Goal: Task Accomplishment & Management: Complete application form

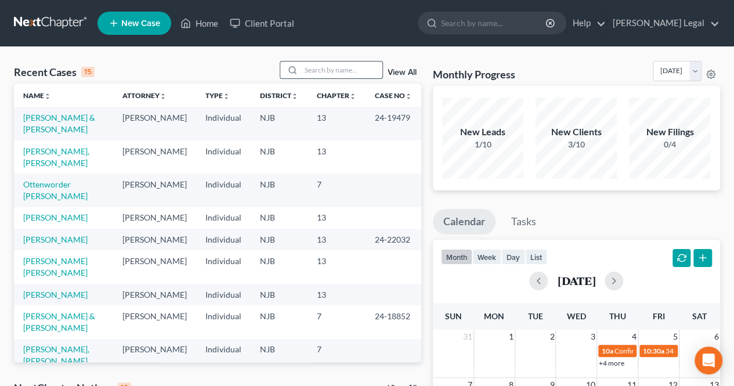
click at [343, 75] on input "search" at bounding box center [341, 70] width 81 height 17
click at [299, 73] on div at bounding box center [290, 70] width 21 height 17
click at [318, 70] on input "search" at bounding box center [341, 70] width 81 height 17
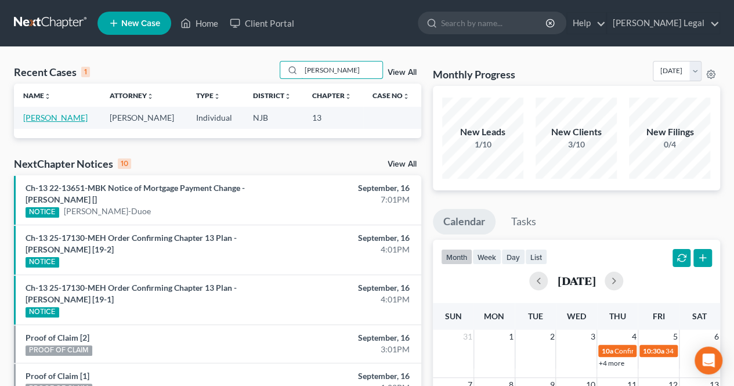
type input "[PERSON_NAME]"
click at [46, 120] on link "[PERSON_NAME]" at bounding box center [55, 118] width 64 height 10
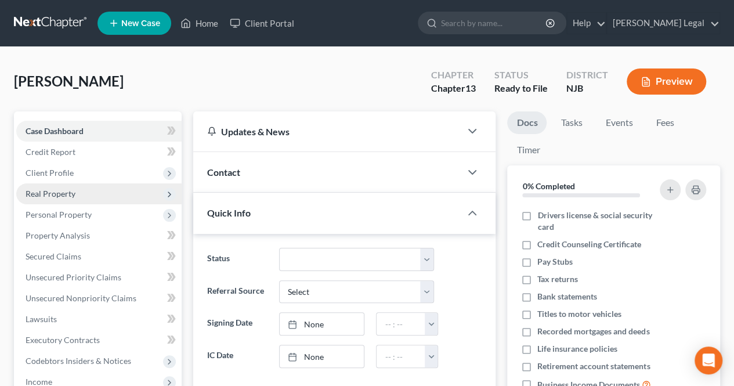
scroll to position [22, 0]
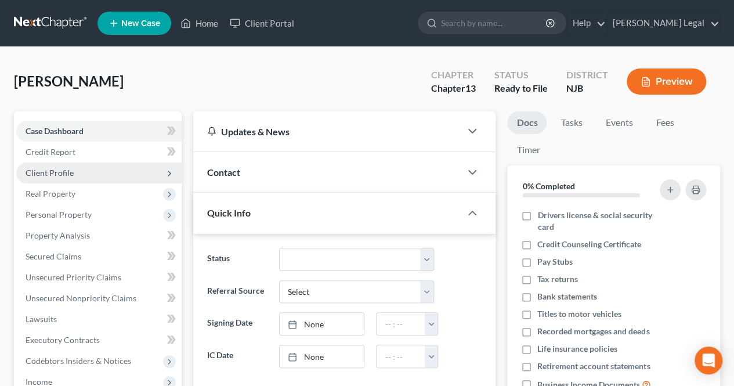
click at [70, 179] on span "Client Profile" at bounding box center [98, 173] width 165 height 21
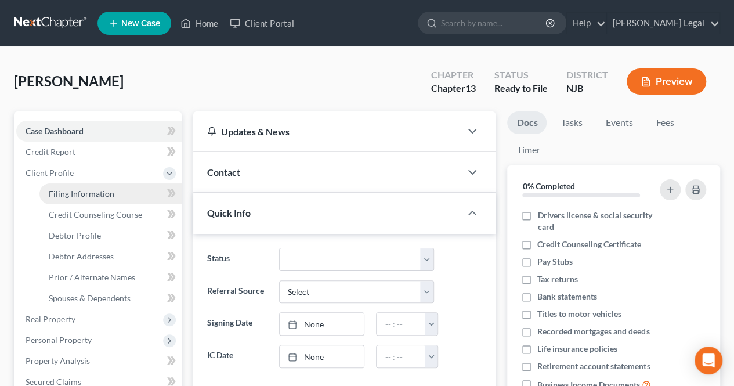
click at [71, 191] on span "Filing Information" at bounding box center [82, 194] width 66 height 10
select select "1"
select select "0"
select select "3"
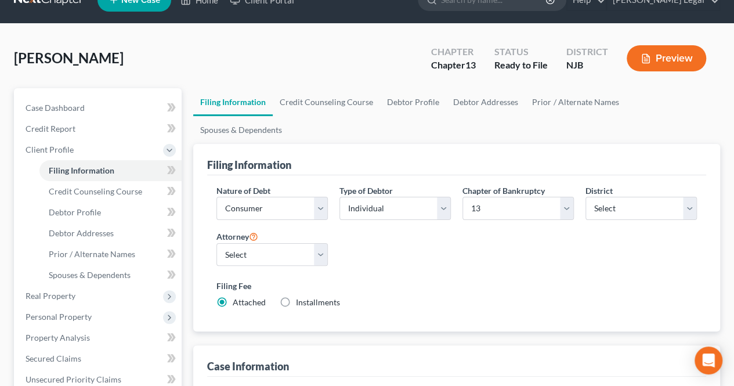
scroll to position [58, 0]
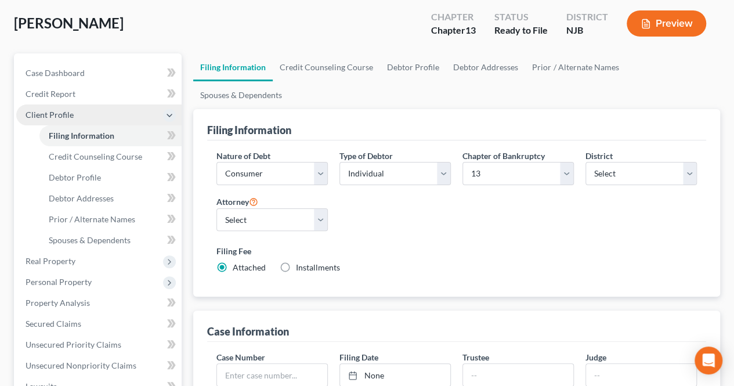
click at [96, 116] on span "Client Profile" at bounding box center [98, 115] width 165 height 21
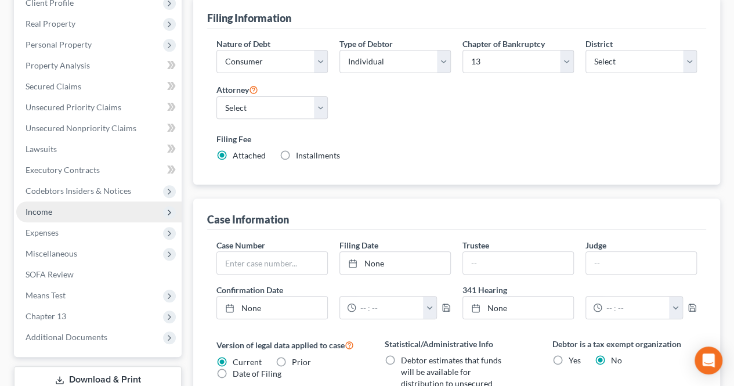
scroll to position [174, 0]
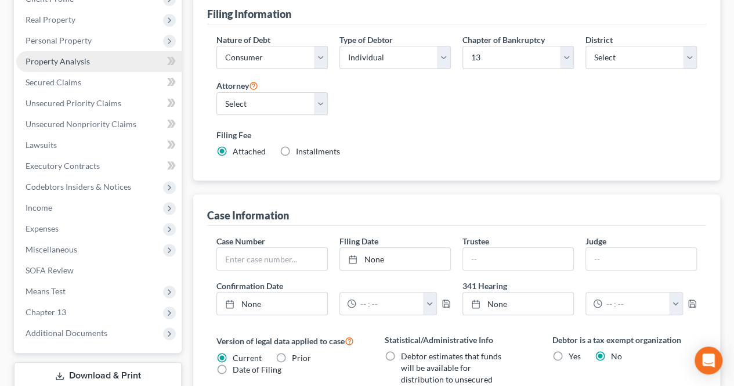
click at [81, 64] on span "Property Analysis" at bounding box center [58, 61] width 64 height 10
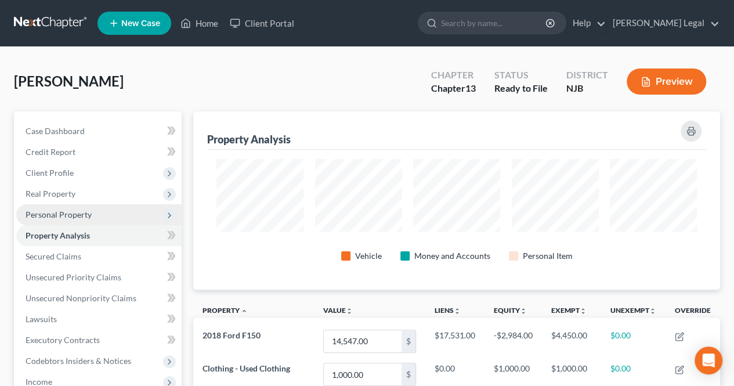
click at [94, 212] on span "Personal Property" at bounding box center [98, 214] width 165 height 21
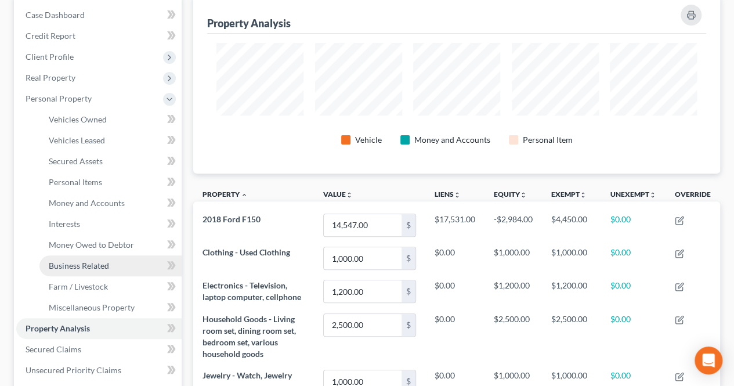
click at [116, 260] on link "Business Related" at bounding box center [110, 265] width 142 height 21
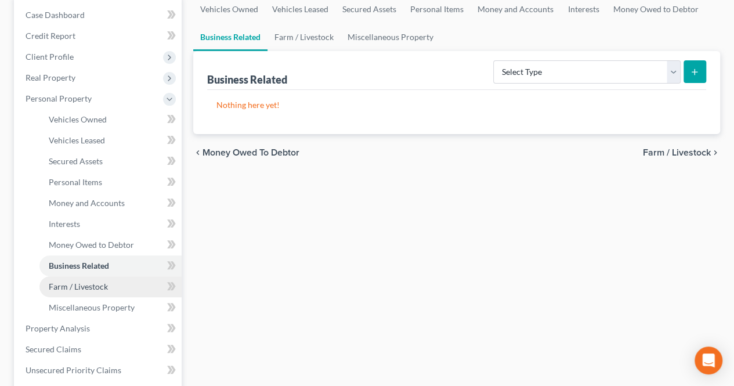
click at [105, 287] on span "Farm / Livestock" at bounding box center [78, 287] width 59 height 10
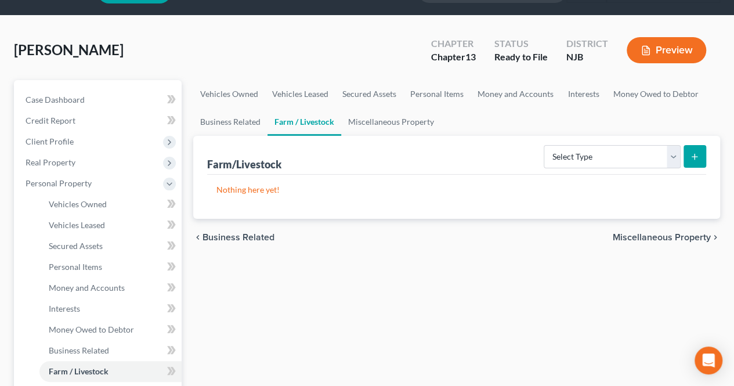
scroll to position [58, 0]
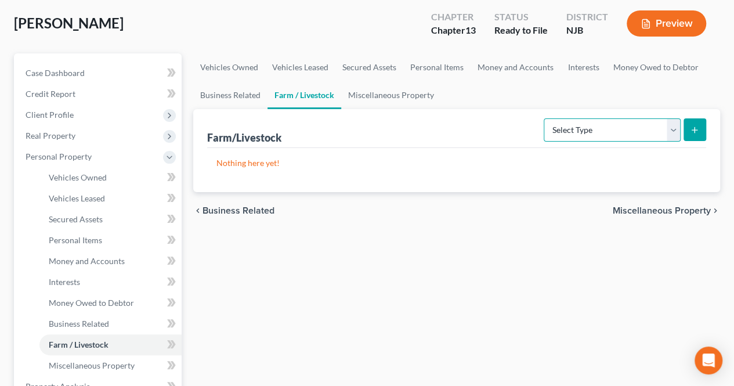
click at [590, 135] on select "Select Type Animals & Livestock Crops: Growing or Harvested Farming Equipment F…" at bounding box center [612, 129] width 137 height 23
click at [496, 133] on div "Farm/Livestock Select Type Animals & Livestock Crops: Growing or Harvested Farm…" at bounding box center [456, 128] width 499 height 39
click at [658, 131] on select "Select Type Animals & Livestock Crops: Growing or Harvested Farming Equipment F…" at bounding box center [612, 129] width 137 height 23
click at [658, 207] on span "Miscellaneous Property" at bounding box center [662, 210] width 98 height 9
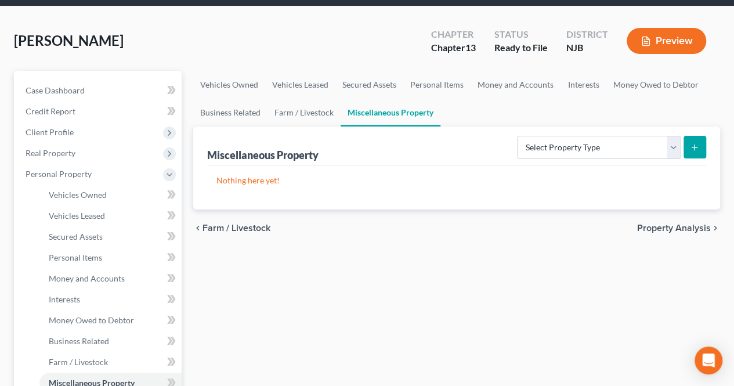
scroll to position [58, 0]
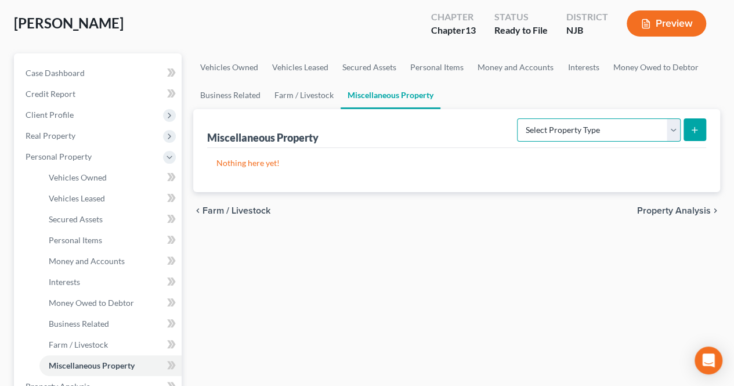
click at [592, 126] on select "Select Property Type Assigned for Creditor Benefit [DATE] Holding for Another N…" at bounding box center [599, 129] width 164 height 23
drag, startPoint x: 464, startPoint y: 163, endPoint x: 455, endPoint y: 165, distance: 9.6
click at [464, 163] on p "Nothing here yet!" at bounding box center [457, 163] width 481 height 12
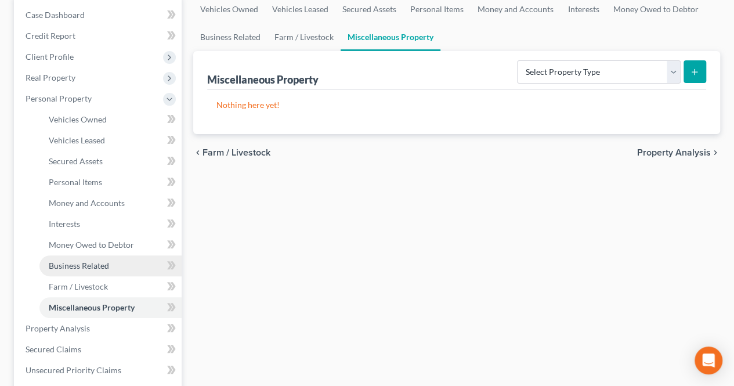
click at [98, 260] on link "Business Related" at bounding box center [110, 265] width 142 height 21
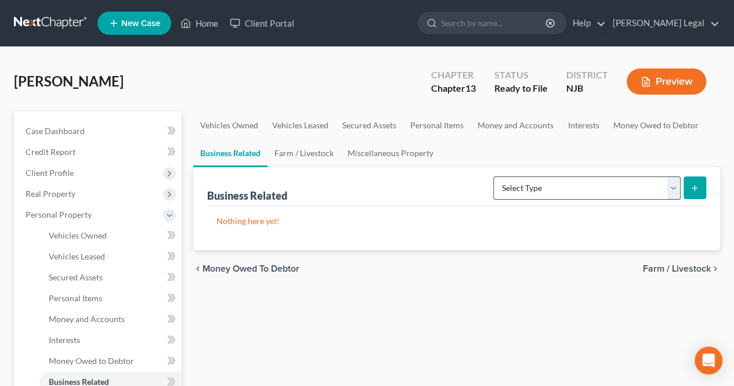
click at [600, 172] on div "Select Type Customer Lists Franchises Inventory Licenses Machinery Office Equip…" at bounding box center [598, 187] width 218 height 31
click at [587, 181] on select "Select Type Customer Lists Franchises Inventory Licenses Machinery Office Equip…" at bounding box center [587, 187] width 188 height 23
drag, startPoint x: 366, startPoint y: 241, endPoint x: 351, endPoint y: 233, distance: 17.4
click at [366, 241] on div "Nothing here yet!" at bounding box center [456, 228] width 499 height 44
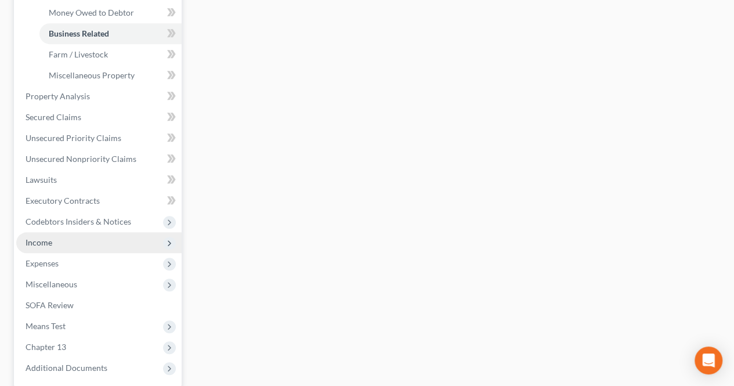
click at [81, 237] on span "Income" at bounding box center [98, 242] width 165 height 21
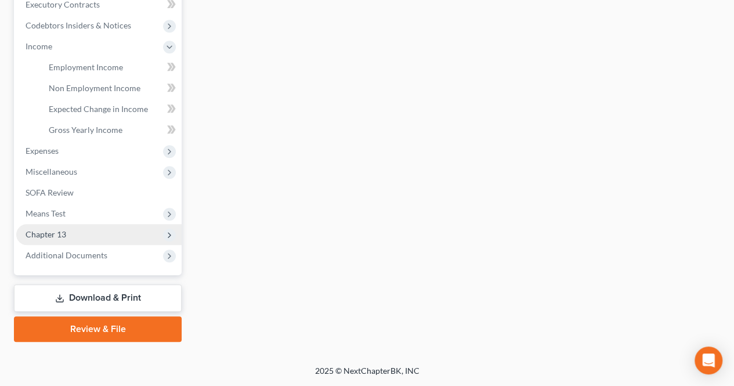
scroll to position [334, 0]
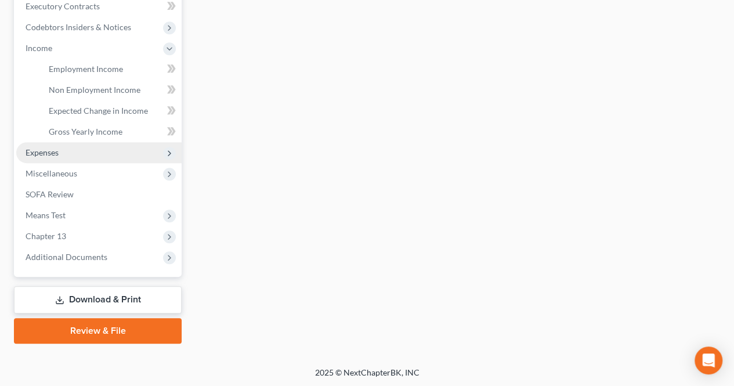
click at [77, 153] on span "Expenses" at bounding box center [98, 152] width 165 height 21
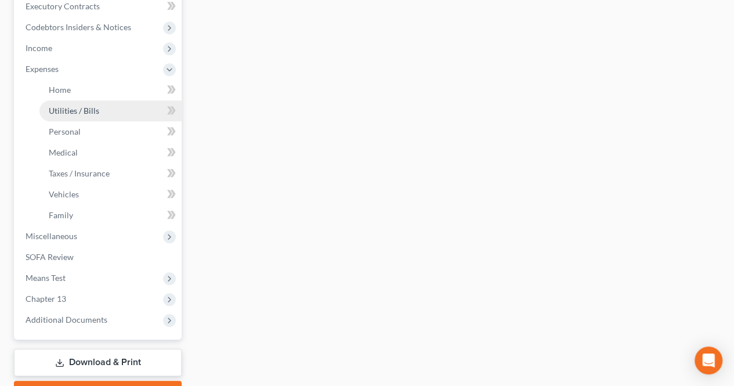
click at [103, 100] on link "Utilities / Bills" at bounding box center [110, 110] width 142 height 21
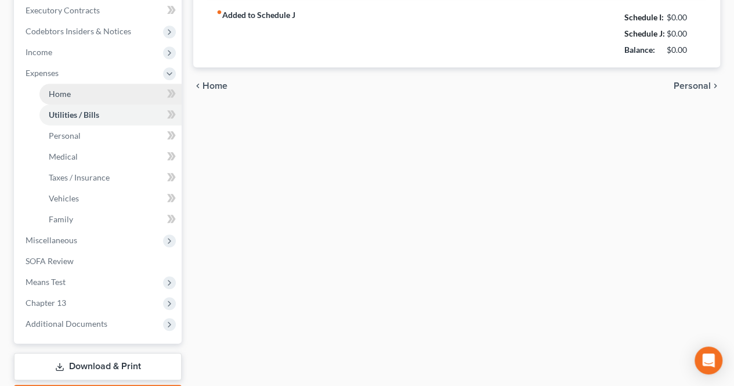
type input "120.00"
type input "280.00"
type input "0.00"
type input "160.00"
type input "150.00"
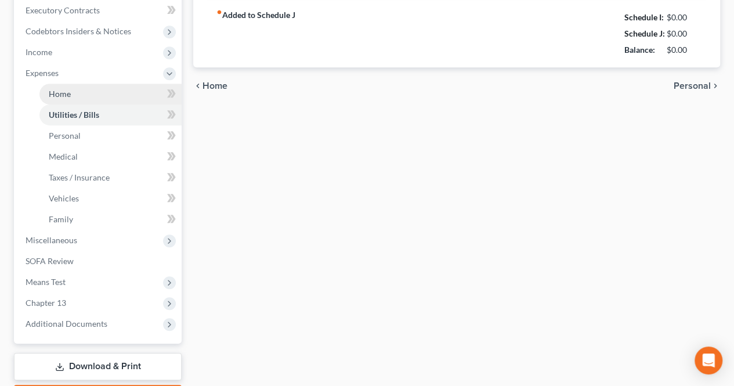
type input "0.00"
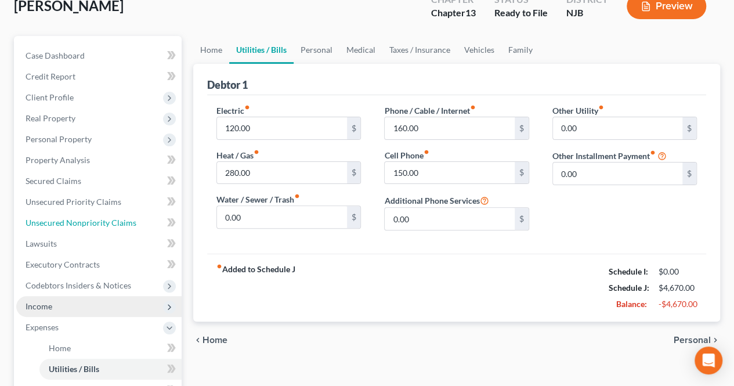
click at [103, 94] on ul "Case Dashboard Payments Invoices Payments Payments Credit Report Client Profile" at bounding box center [98, 316] width 165 height 543
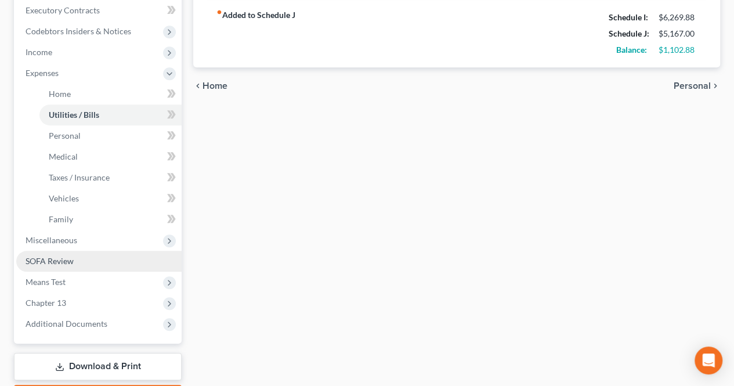
scroll to position [348, 0]
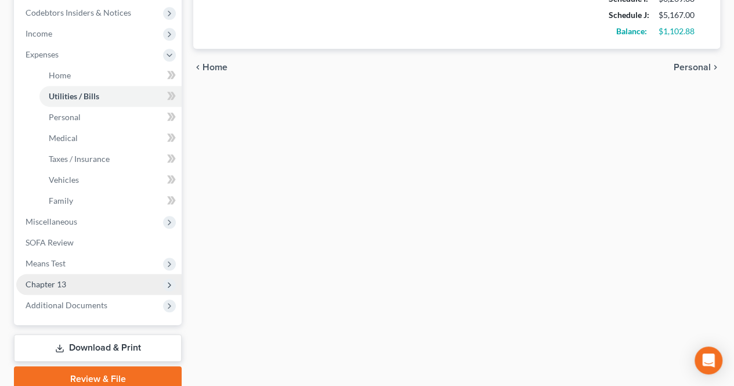
click at [87, 275] on span "Chapter 13" at bounding box center [98, 284] width 165 height 21
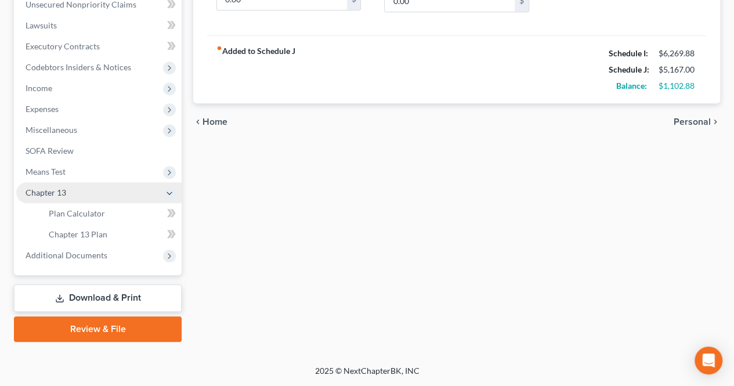
scroll to position [292, 0]
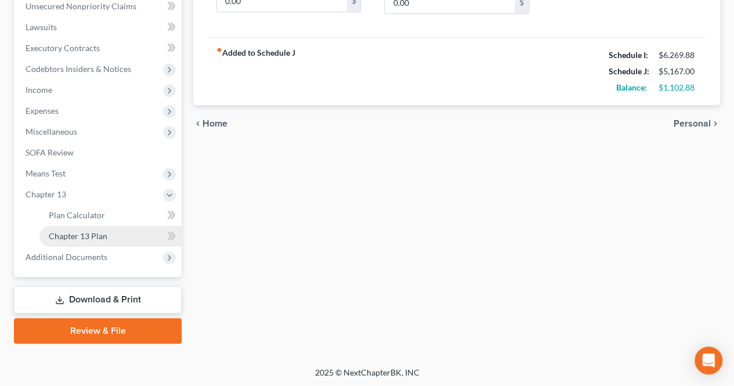
click at [91, 240] on span "Chapter 13 Plan" at bounding box center [78, 236] width 59 height 10
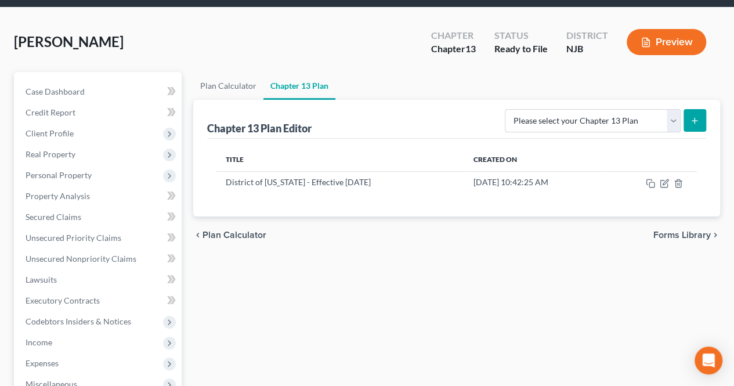
scroll to position [58, 0]
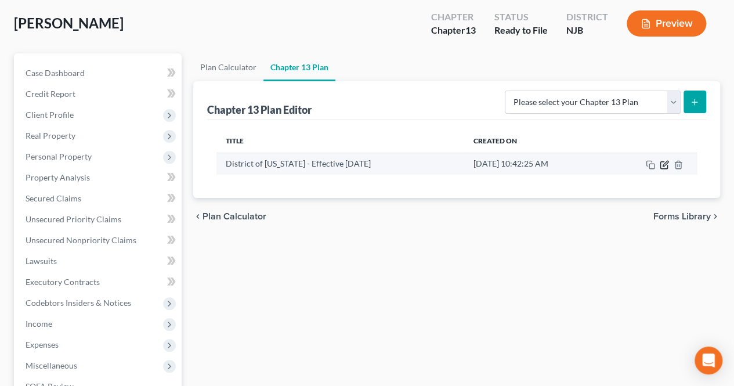
click at [669, 167] on icon "button" at bounding box center [664, 164] width 9 height 9
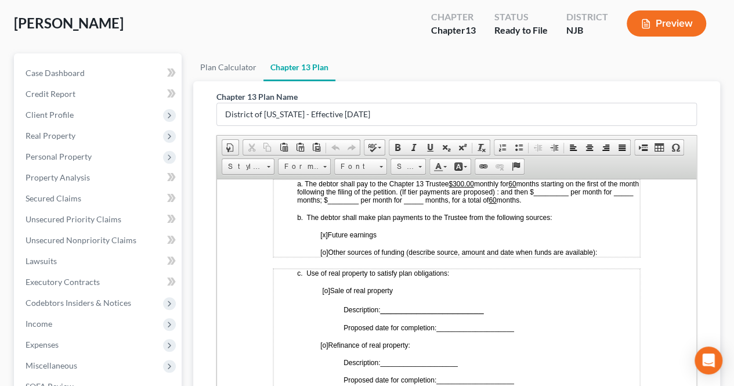
scroll to position [639, 0]
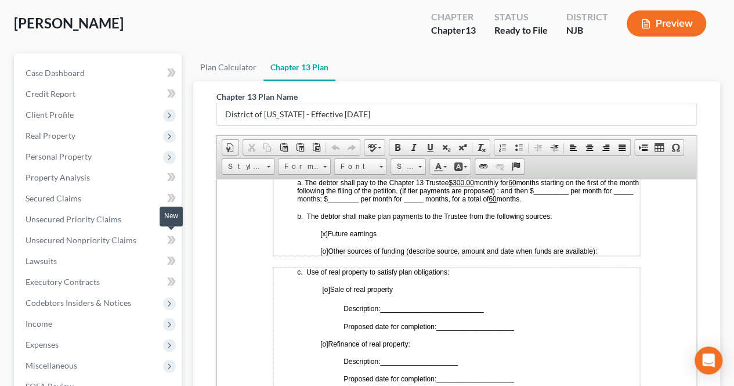
click at [164, 241] on span at bounding box center [171, 241] width 20 height 17
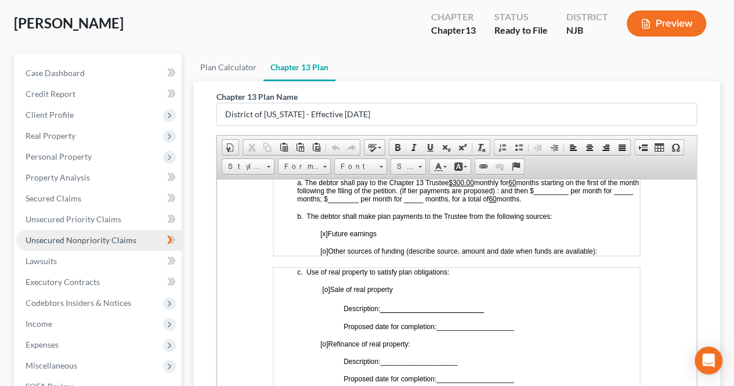
click at [145, 241] on link "Unsecured Nonpriority Claims" at bounding box center [98, 240] width 165 height 21
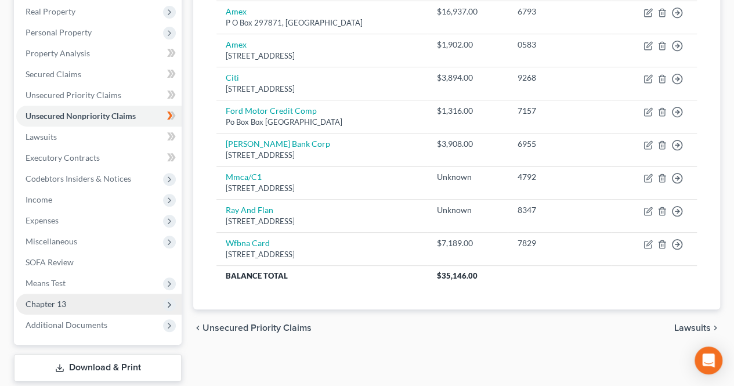
scroll to position [250, 0]
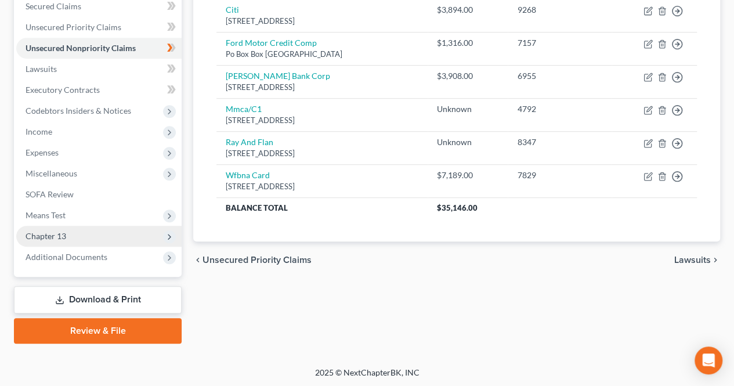
click at [93, 228] on span "Chapter 13" at bounding box center [98, 236] width 165 height 21
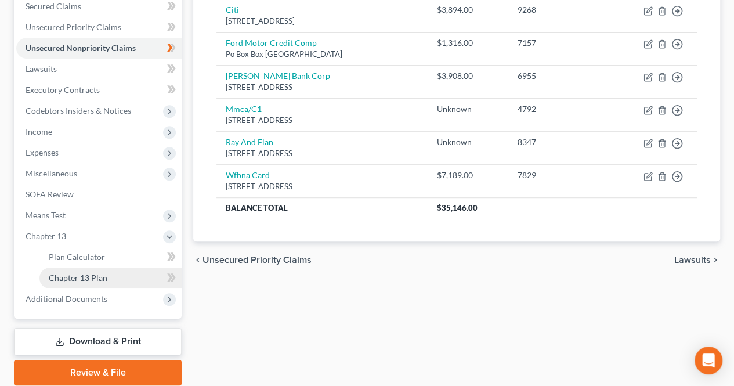
click at [77, 277] on span "Chapter 13 Plan" at bounding box center [78, 278] width 59 height 10
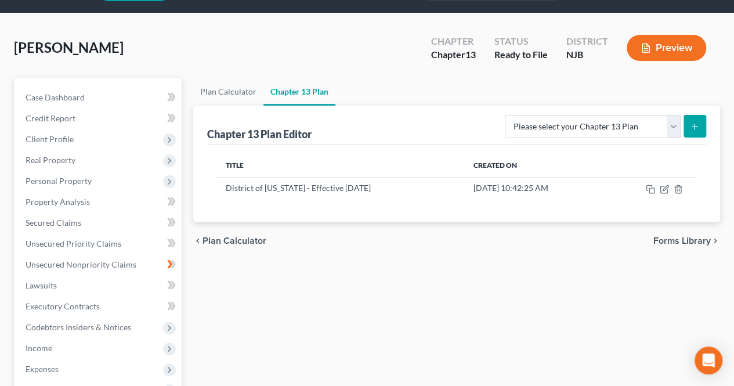
scroll to position [58, 0]
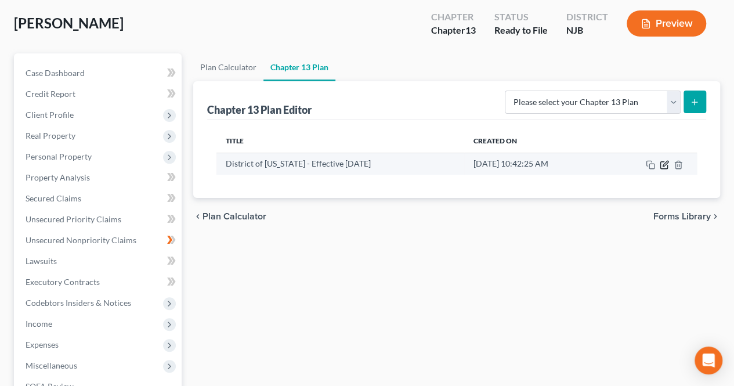
click at [663, 160] on icon "button" at bounding box center [664, 164] width 9 height 9
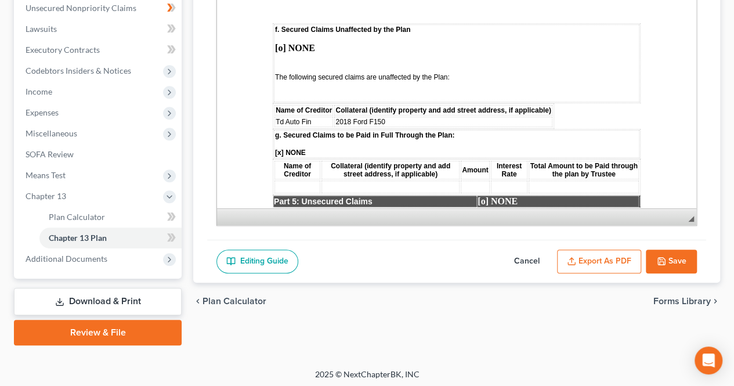
scroll to position [2148, 0]
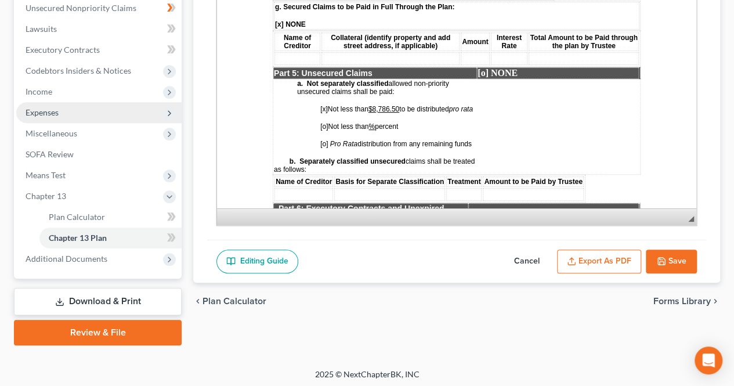
click at [108, 117] on span "Expenses" at bounding box center [98, 112] width 165 height 21
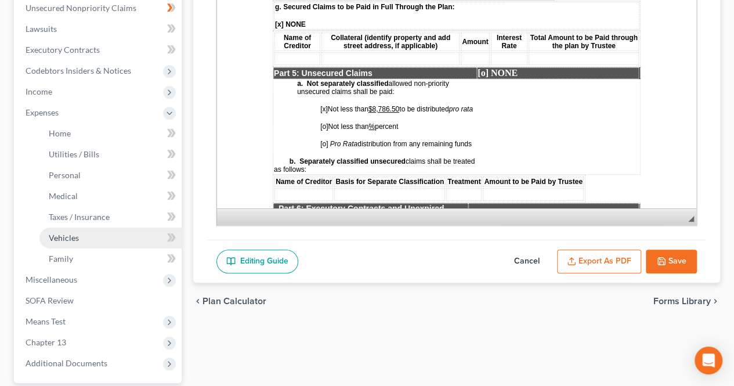
click at [103, 241] on link "Vehicles" at bounding box center [110, 238] width 142 height 21
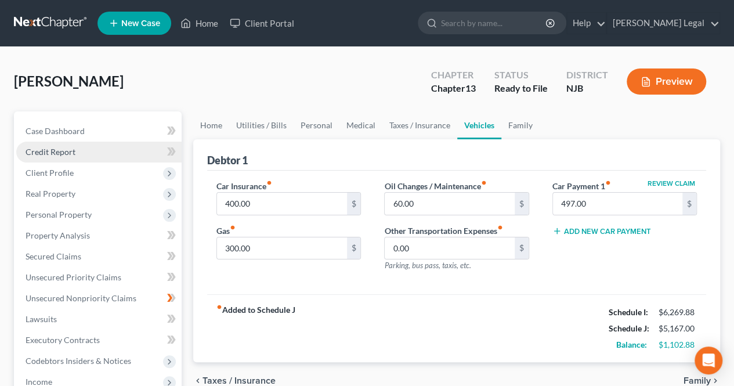
click at [100, 150] on link "Credit Report" at bounding box center [98, 152] width 165 height 21
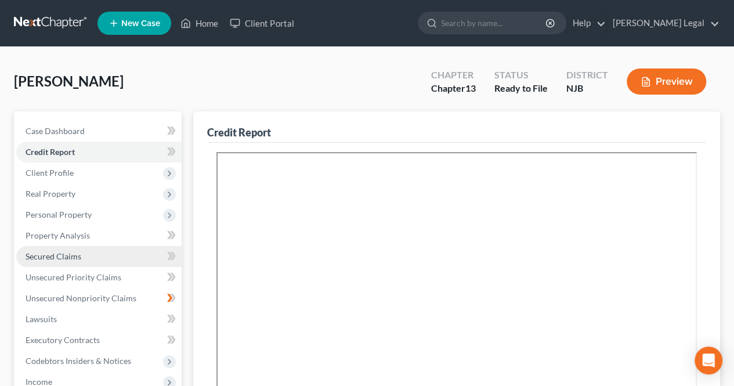
click at [85, 254] on link "Secured Claims" at bounding box center [98, 256] width 165 height 21
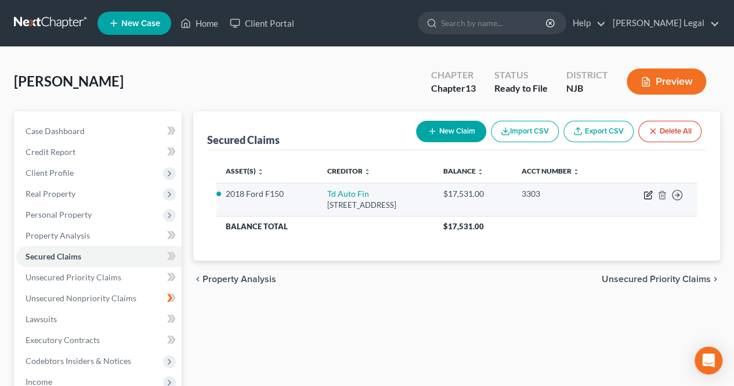
click at [646, 193] on icon "button" at bounding box center [648, 194] width 9 height 9
select select "23"
select select "2"
select select "0"
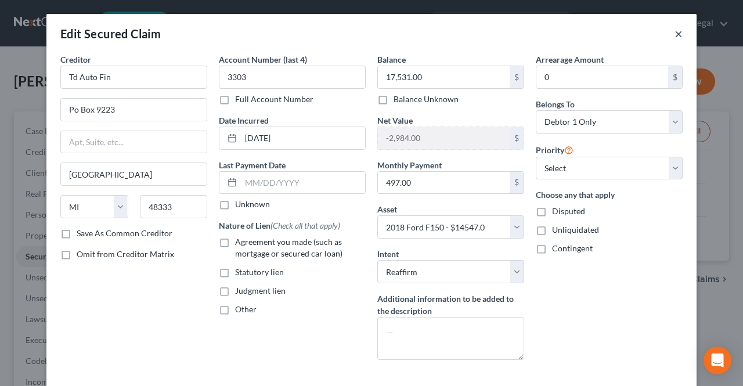
click at [675, 33] on button "×" at bounding box center [679, 34] width 8 height 14
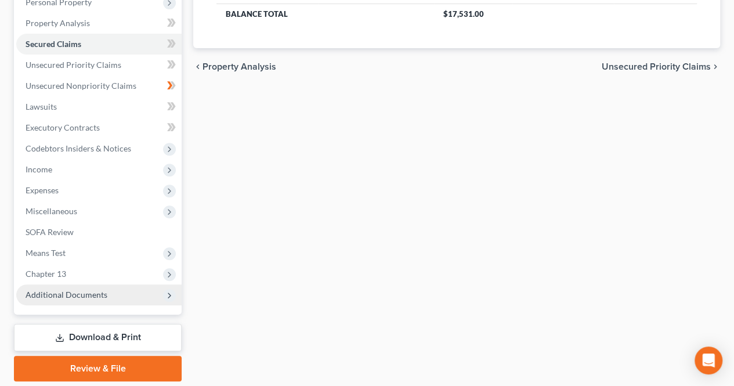
scroll to position [250, 0]
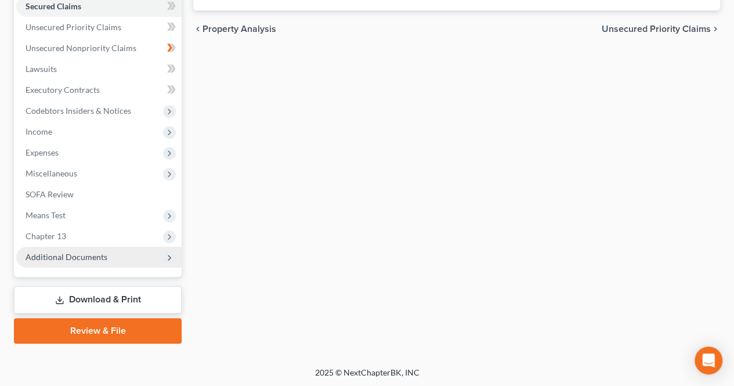
click at [126, 259] on span "Additional Documents" at bounding box center [98, 257] width 165 height 21
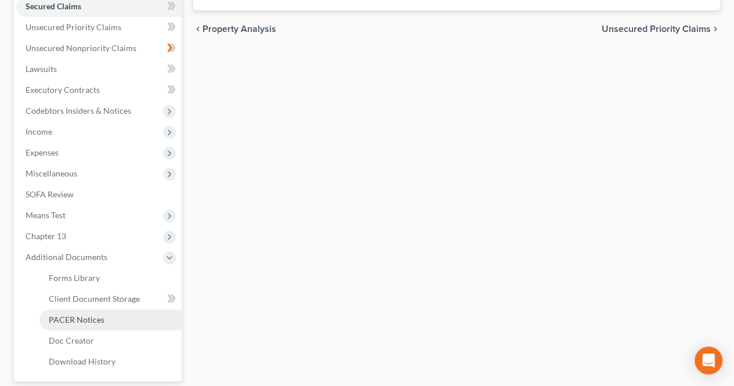
click at [93, 323] on span "PACER Notices" at bounding box center [77, 320] width 56 height 10
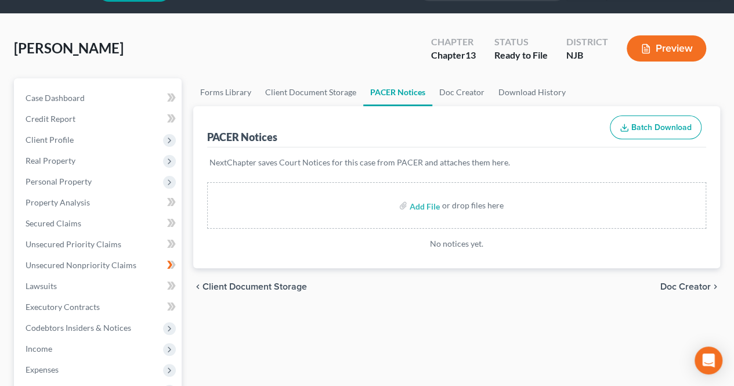
scroll to position [58, 0]
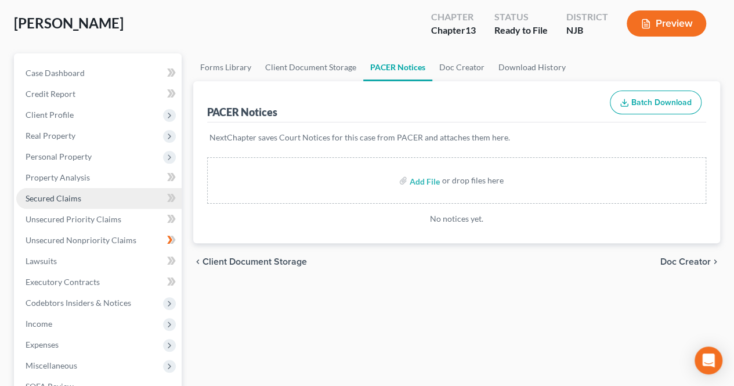
click at [88, 194] on link "Secured Claims" at bounding box center [98, 198] width 165 height 21
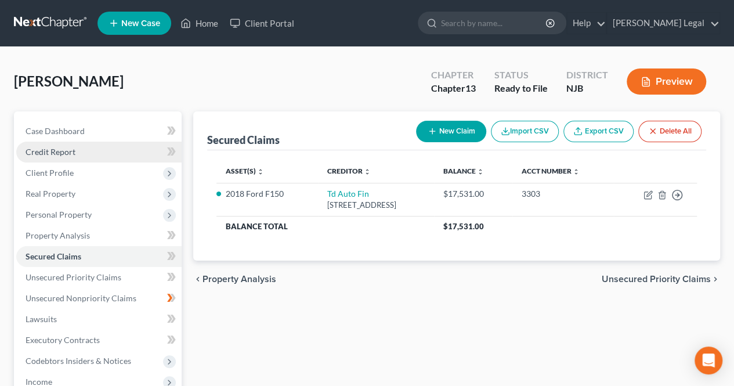
click at [99, 152] on link "Credit Report" at bounding box center [98, 152] width 165 height 21
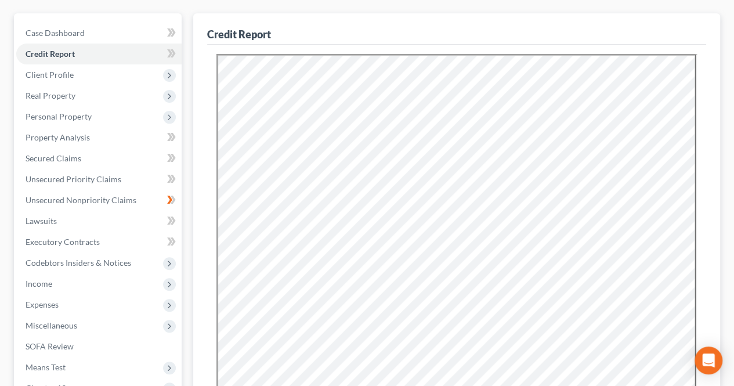
scroll to position [116, 0]
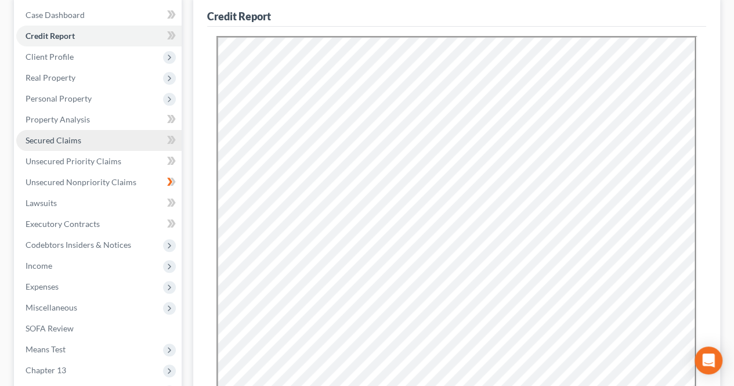
click at [74, 143] on span "Secured Claims" at bounding box center [54, 140] width 56 height 10
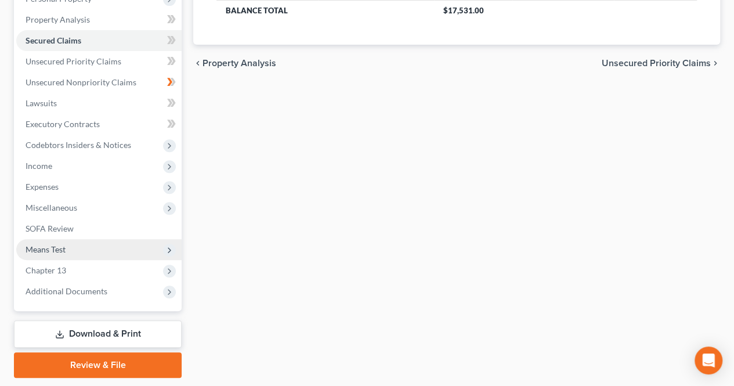
scroll to position [250, 0]
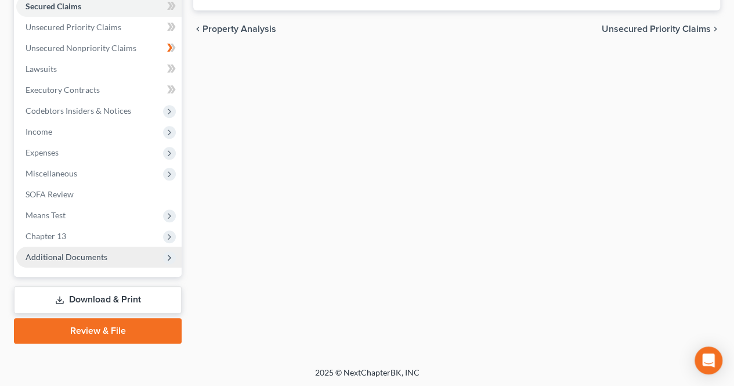
click at [113, 251] on span "Additional Documents" at bounding box center [98, 257] width 165 height 21
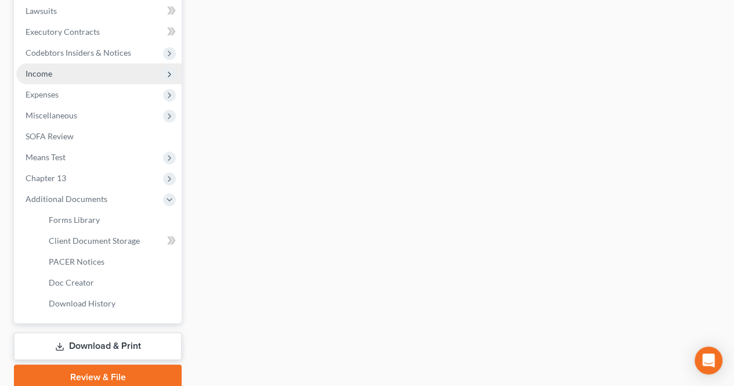
scroll to position [0, 0]
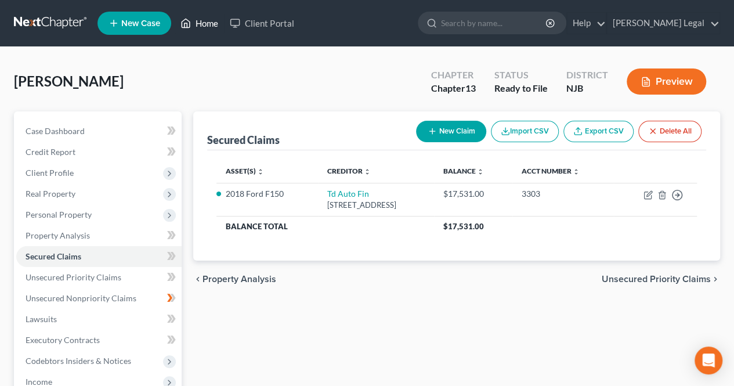
click at [192, 21] on link "Home" at bounding box center [199, 23] width 49 height 21
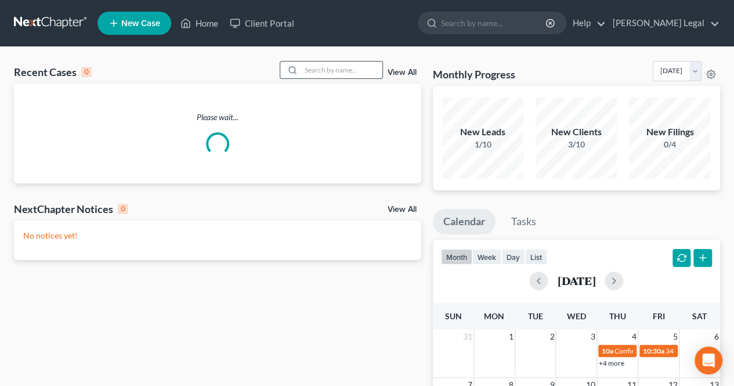
click at [343, 64] on input "search" at bounding box center [341, 70] width 81 height 17
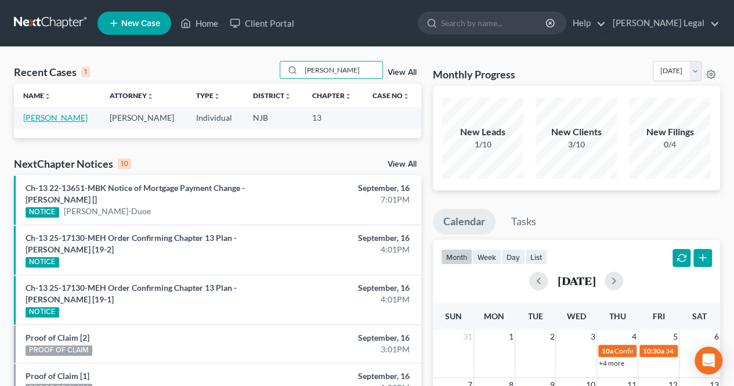
type input "[PERSON_NAME]"
click at [59, 117] on link "[PERSON_NAME]" at bounding box center [55, 118] width 64 height 10
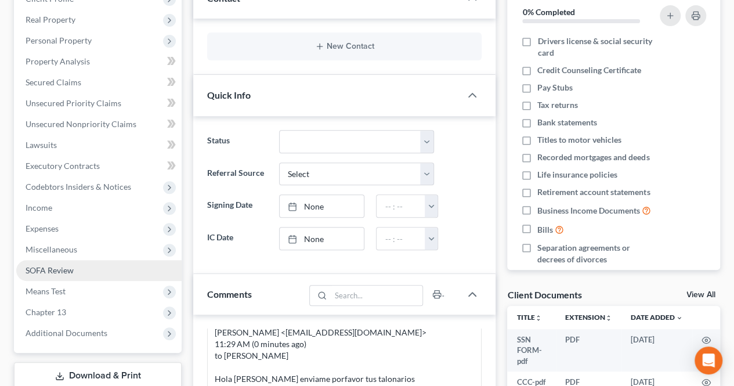
scroll to position [232, 0]
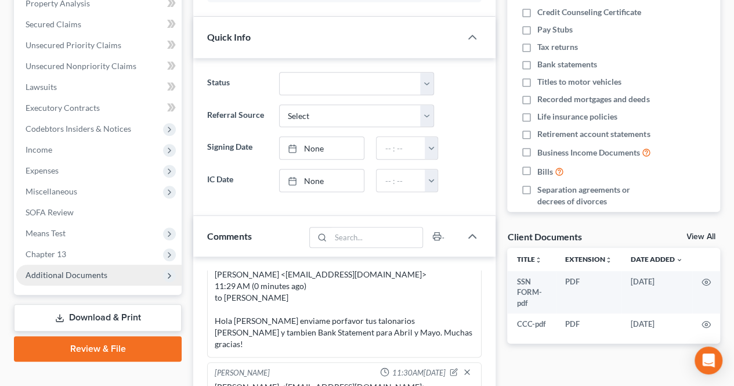
click at [96, 274] on span "Additional Documents" at bounding box center [67, 275] width 82 height 10
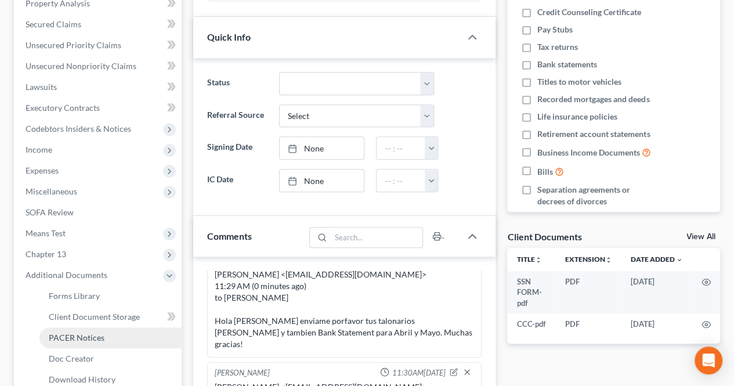
click at [99, 333] on span "PACER Notices" at bounding box center [77, 338] width 56 height 10
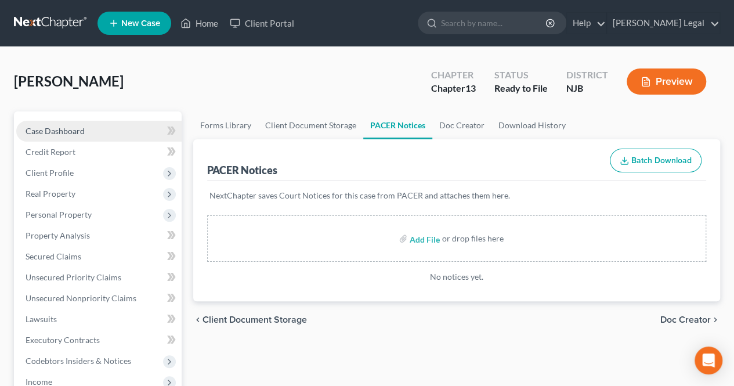
click at [81, 132] on span "Case Dashboard" at bounding box center [55, 131] width 59 height 10
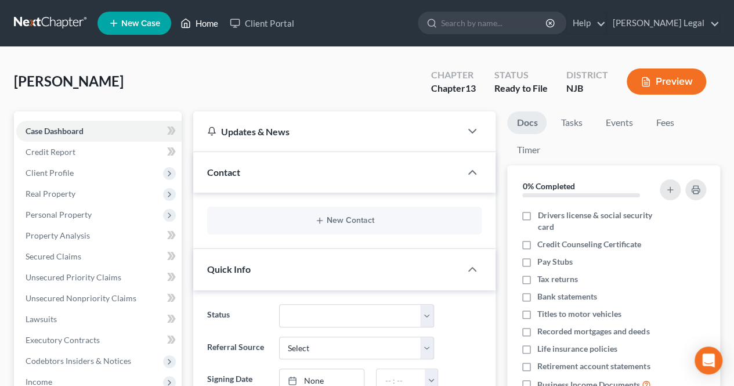
click at [186, 27] on icon at bounding box center [186, 23] width 8 height 9
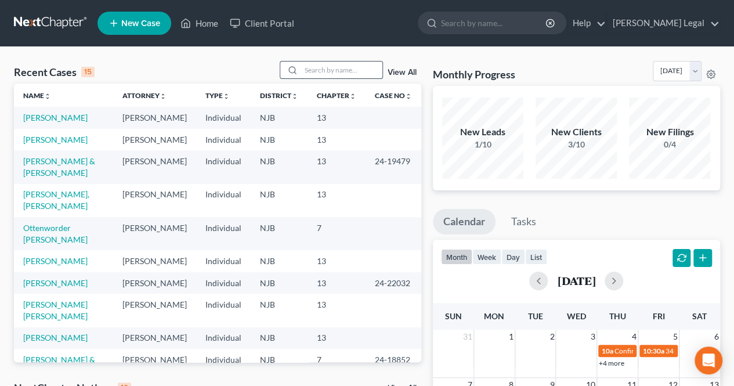
click at [344, 77] on input "search" at bounding box center [341, 70] width 81 height 17
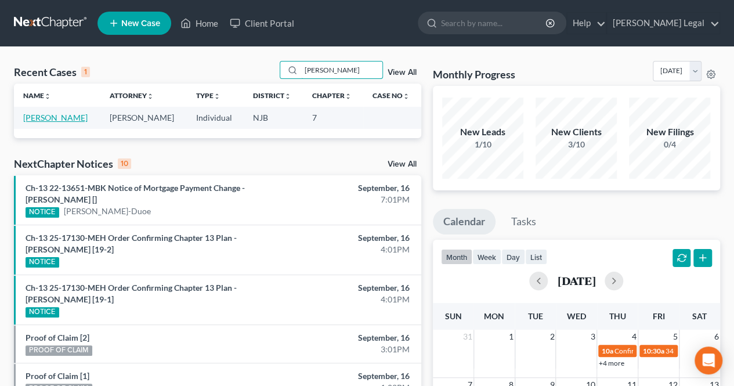
type input "[PERSON_NAME]"
click at [55, 116] on link "[PERSON_NAME]" at bounding box center [55, 118] width 64 height 10
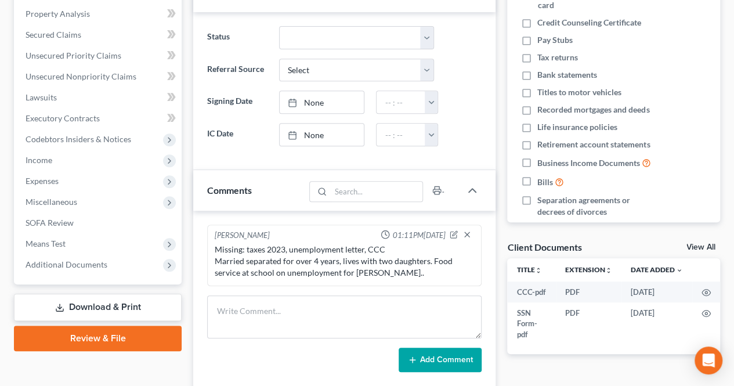
scroll to position [232, 0]
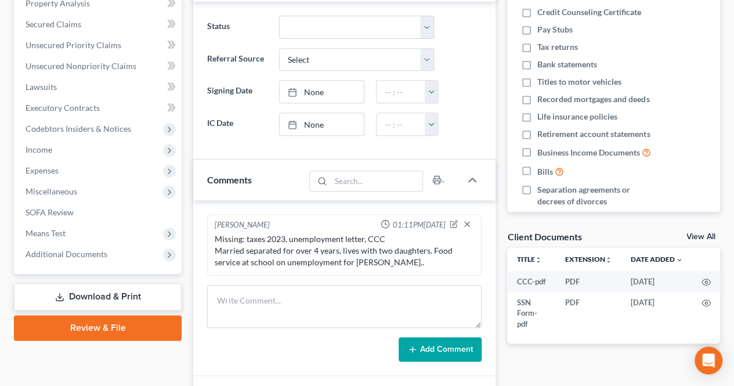
click at [267, 233] on div "Missing: taxes 2023, unemployment letter, CCC Married separated for over 4 year…" at bounding box center [345, 250] width 260 height 35
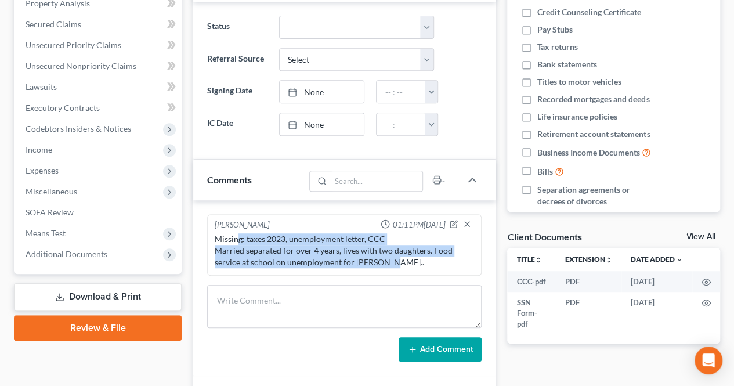
drag, startPoint x: 239, startPoint y: 233, endPoint x: 405, endPoint y: 255, distance: 167.6
click at [405, 255] on div "Missing: taxes 2023, unemployment letter, CCC Married separated for over 4 year…" at bounding box center [345, 250] width 260 height 35
click at [402, 260] on div "Missing: taxes 2023, unemployment letter, CCC Married separated for over 4 year…" at bounding box center [345, 250] width 260 height 35
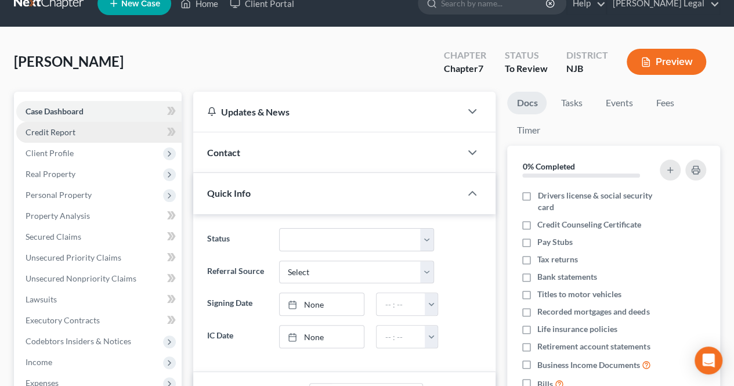
scroll to position [0, 0]
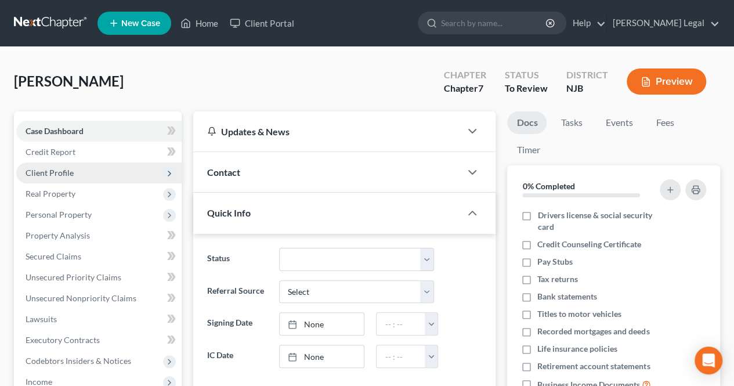
click at [61, 169] on span "Client Profile" at bounding box center [50, 173] width 48 height 10
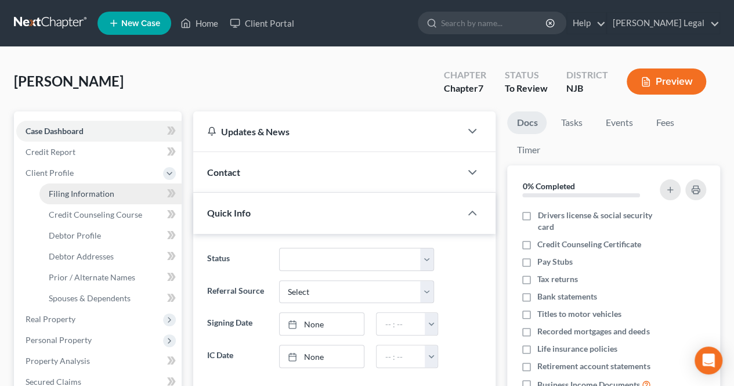
click at [59, 190] on span "Filing Information" at bounding box center [82, 194] width 66 height 10
select select "1"
select select "0"
select select "51"
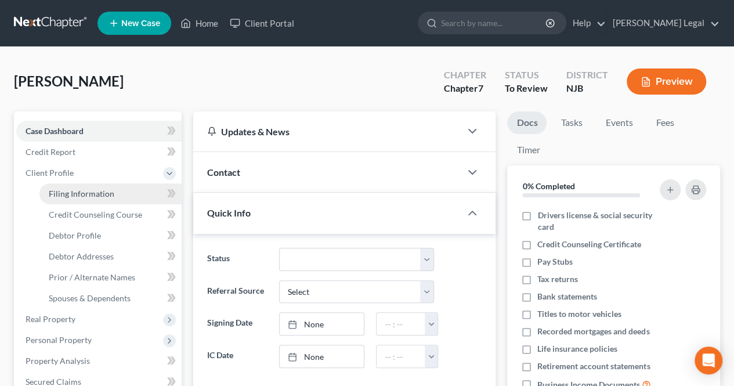
select select "0"
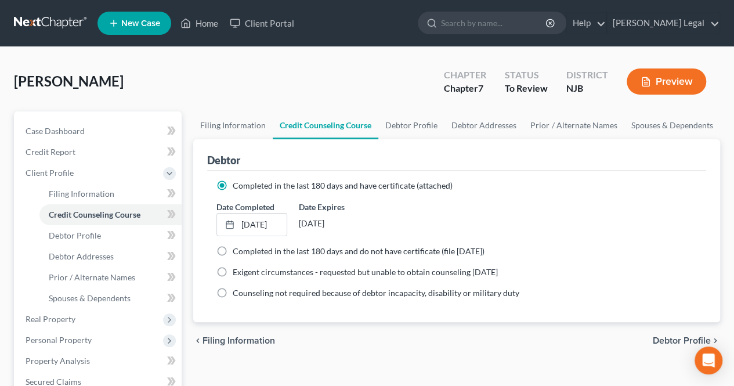
click at [665, 338] on span "Debtor Profile" at bounding box center [682, 340] width 58 height 9
select select "2"
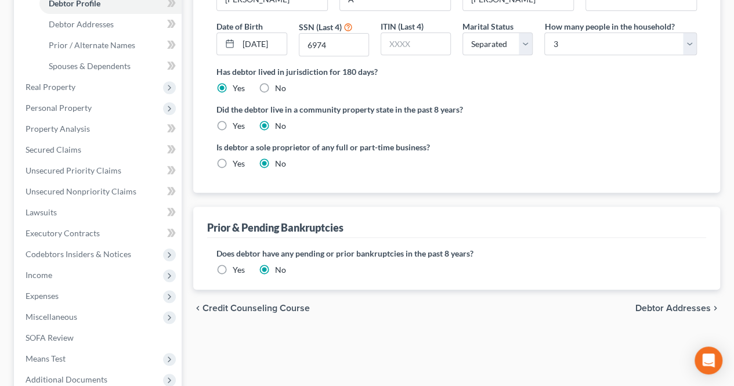
click at [656, 304] on span "Debtor Addresses" at bounding box center [673, 308] width 75 height 9
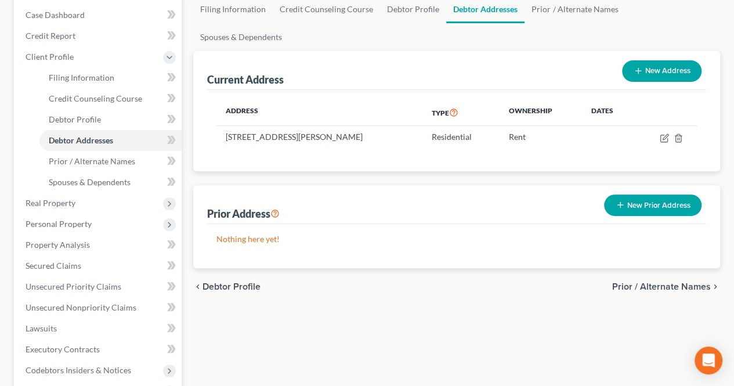
click at [642, 282] on span "Prior / Alternate Names" at bounding box center [661, 286] width 99 height 9
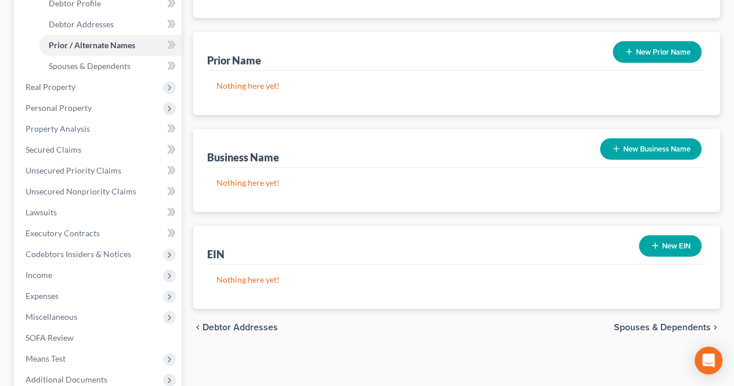
click at [619, 323] on span "Spouses & Dependents" at bounding box center [662, 327] width 97 height 9
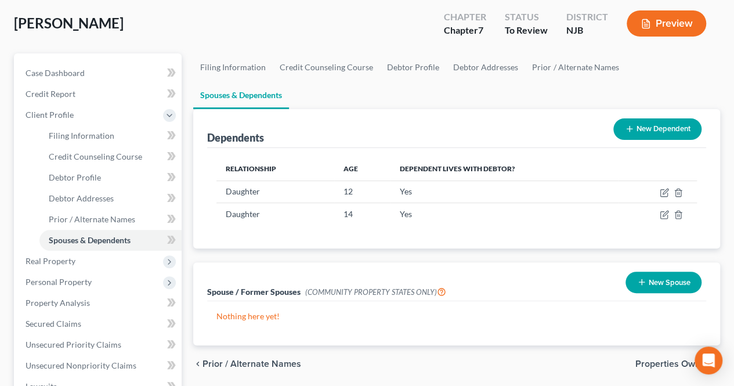
click at [648, 359] on span "Properties Owned" at bounding box center [673, 363] width 75 height 9
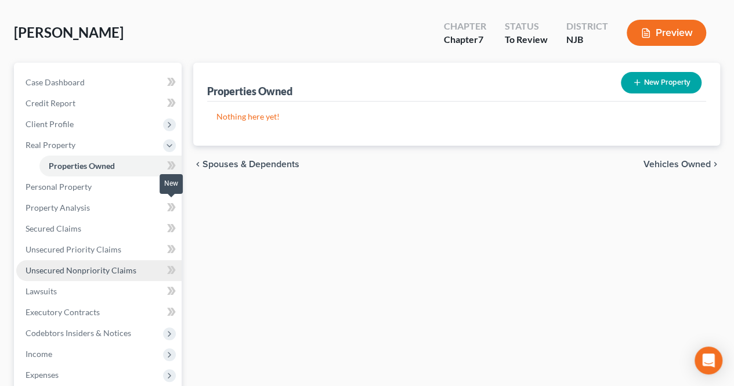
scroll to position [116, 0]
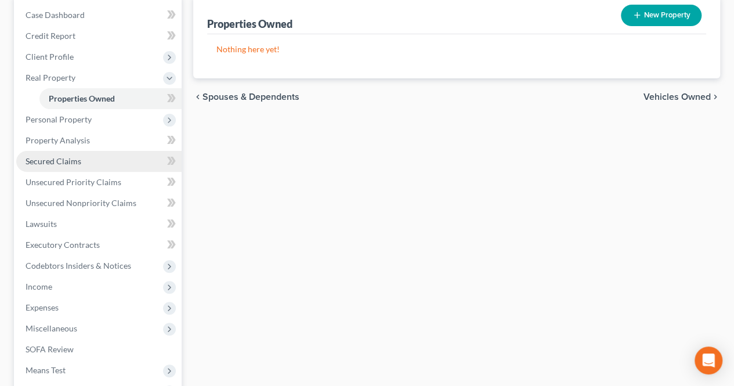
click at [95, 158] on link "Secured Claims" at bounding box center [98, 161] width 165 height 21
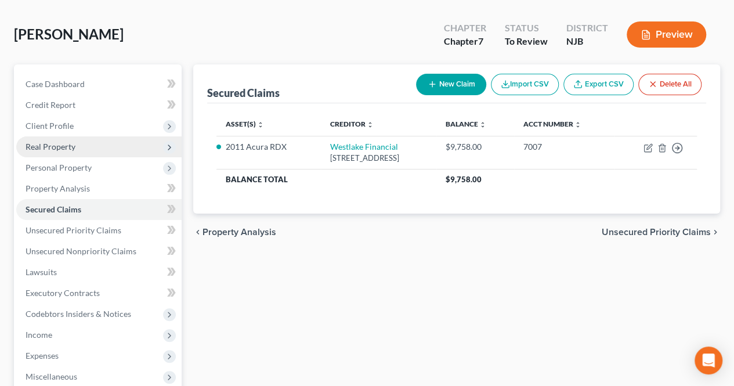
scroll to position [58, 0]
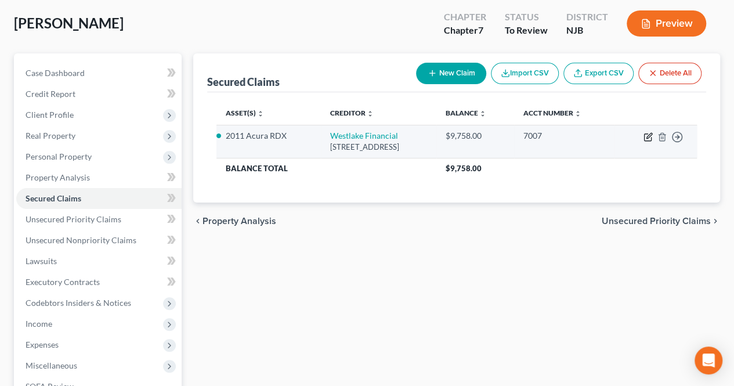
click at [649, 134] on icon "button" at bounding box center [649, 135] width 5 height 5
select select "4"
select select "7"
select select "2"
select select "3"
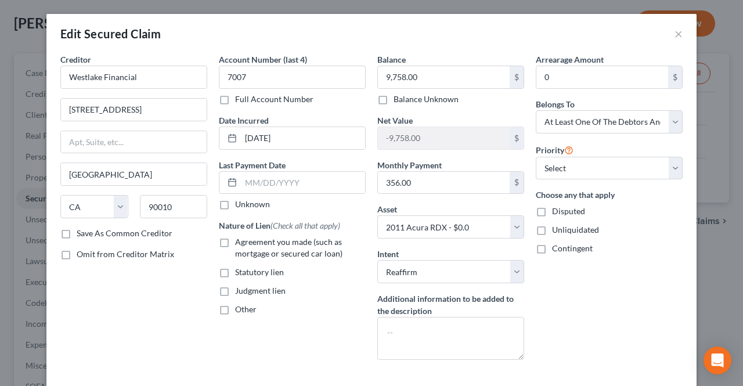
click at [666, 35] on div "Edit Secured Claim ×" at bounding box center [371, 33] width 650 height 39
click at [675, 32] on button "×" at bounding box center [679, 34] width 8 height 14
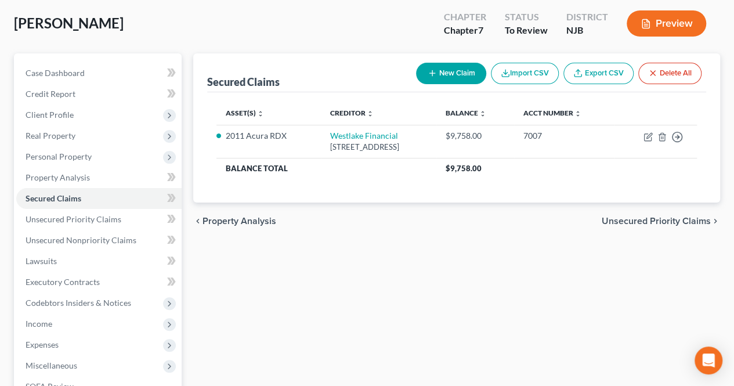
click at [683, 218] on span "Unsecured Priority Claims" at bounding box center [656, 221] width 109 height 9
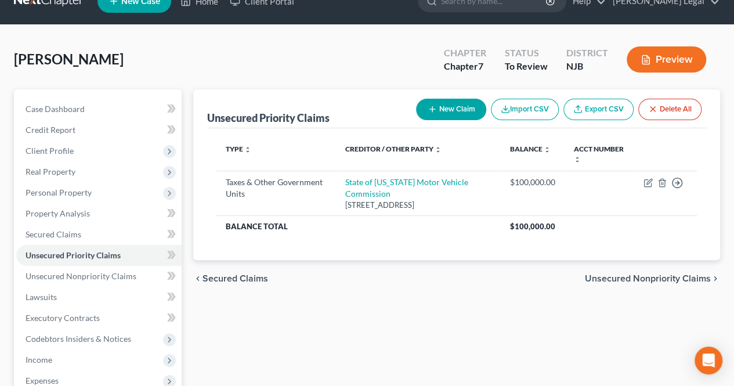
scroll to position [58, 0]
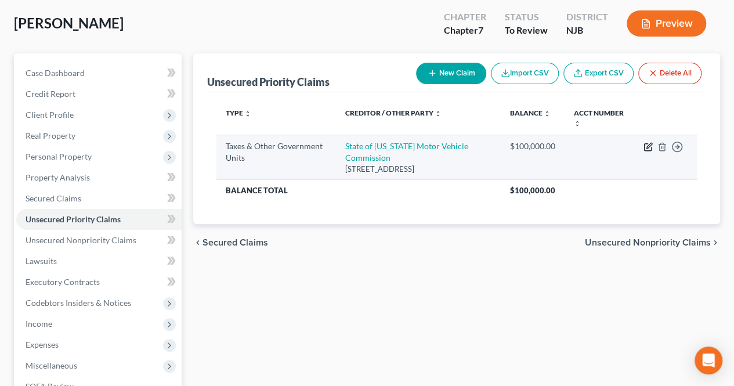
click at [651, 145] on icon "button" at bounding box center [649, 145] width 5 height 5
select select "2"
select select "33"
select select "0"
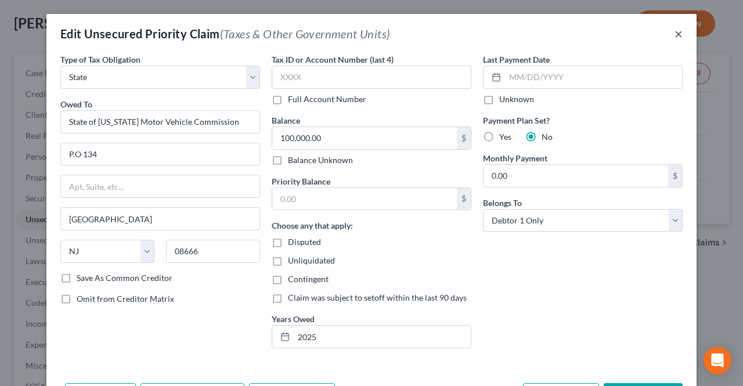
click at [676, 34] on button "×" at bounding box center [679, 34] width 8 height 14
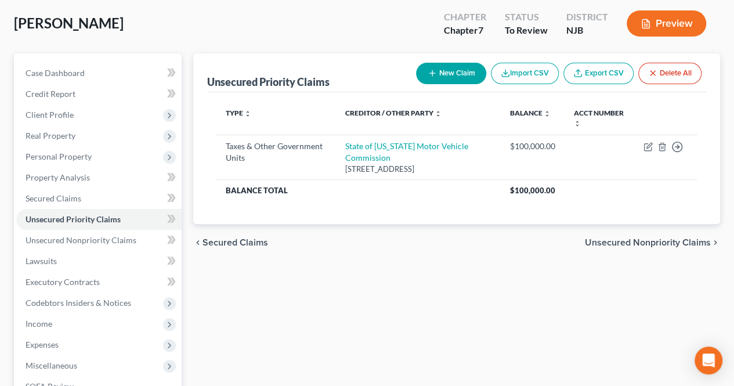
click at [636, 242] on span "Unsecured Nonpriority Claims" at bounding box center [648, 242] width 126 height 9
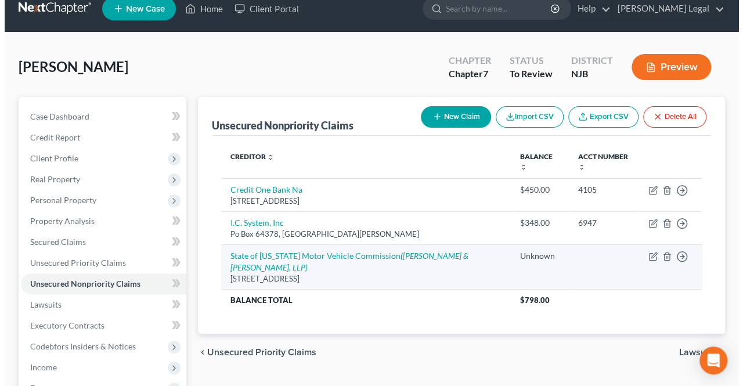
scroll to position [58, 0]
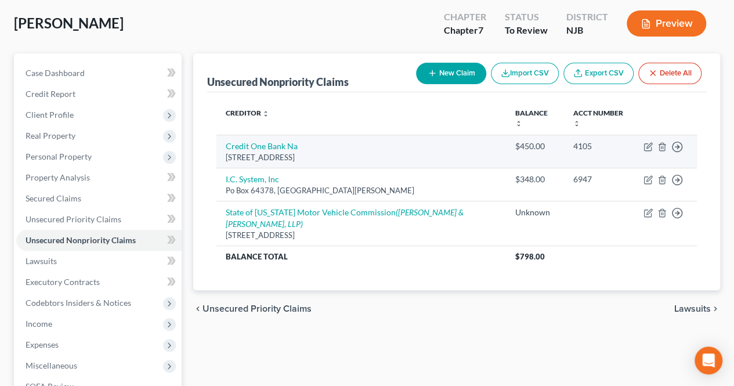
click at [338, 135] on td "Credit One Bank [STREET_ADDRESS]" at bounding box center [361, 151] width 289 height 33
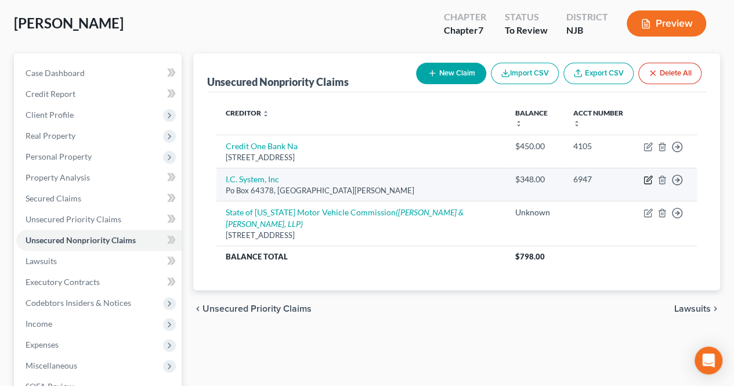
click at [653, 175] on icon "button" at bounding box center [648, 179] width 9 height 9
select select "24"
select select "1"
select select "0"
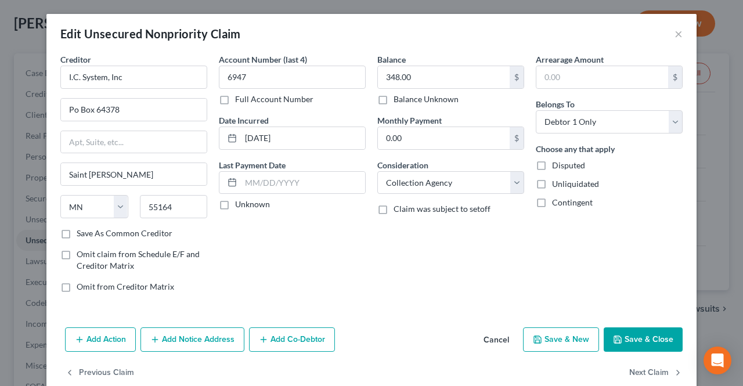
click at [607, 341] on button "Save & Close" at bounding box center [643, 339] width 79 height 24
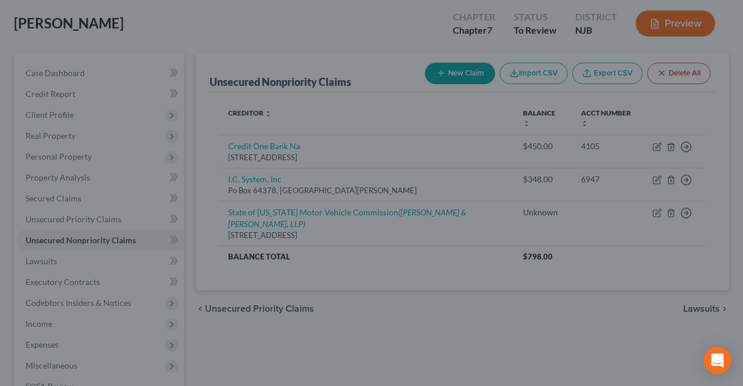
type input "0"
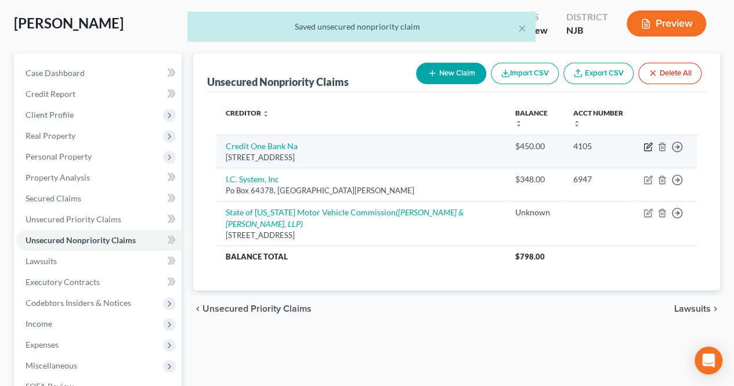
click at [646, 142] on icon "button" at bounding box center [648, 146] width 9 height 9
select select "31"
select select "2"
select select "0"
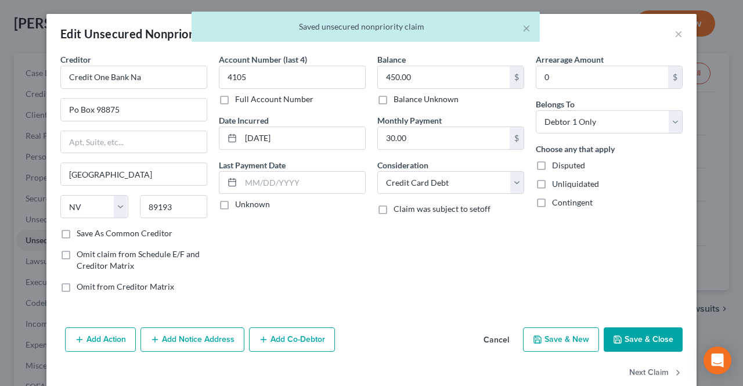
click at [673, 37] on div "× Saved unsecured nonpriority claim" at bounding box center [365, 30] width 743 height 36
click at [672, 35] on div "× Saved unsecured nonpriority claim" at bounding box center [365, 30] width 743 height 36
click at [675, 28] on div "× Saved unsecured nonpriority claim" at bounding box center [365, 30] width 743 height 36
drag, startPoint x: 529, startPoint y: 30, endPoint x: 551, endPoint y: 34, distance: 22.0
click at [529, 30] on button "×" at bounding box center [527, 28] width 8 height 14
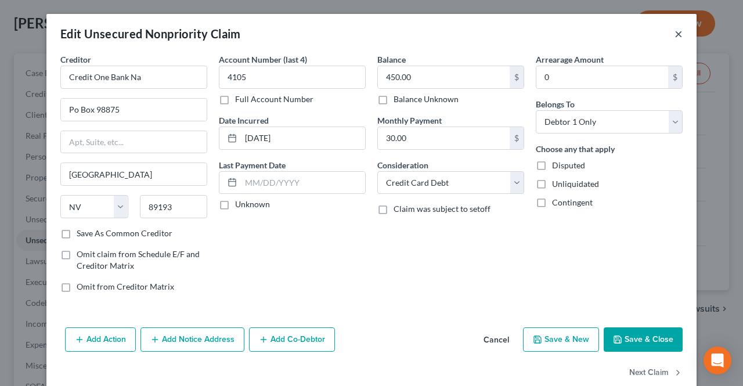
click at [675, 33] on button "×" at bounding box center [679, 34] width 8 height 14
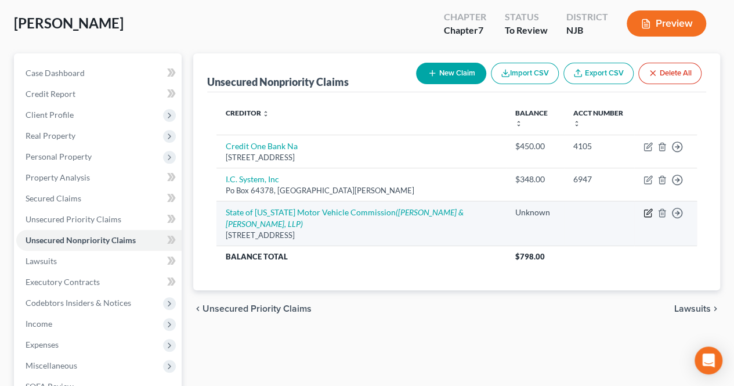
click at [651, 210] on icon "button" at bounding box center [647, 213] width 7 height 7
select select "33"
select select "0"
select select "33"
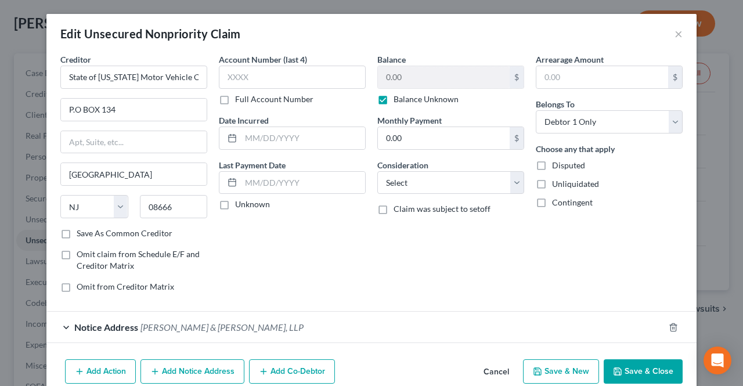
click at [397, 321] on div "Notice Address [PERSON_NAME] & [PERSON_NAME], LLP" at bounding box center [355, 327] width 618 height 31
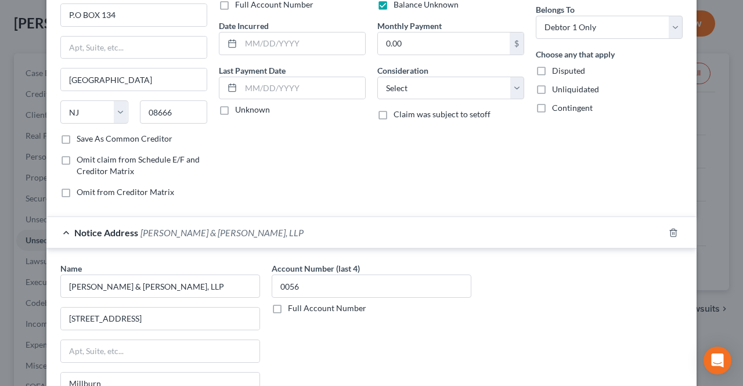
scroll to position [0, 0]
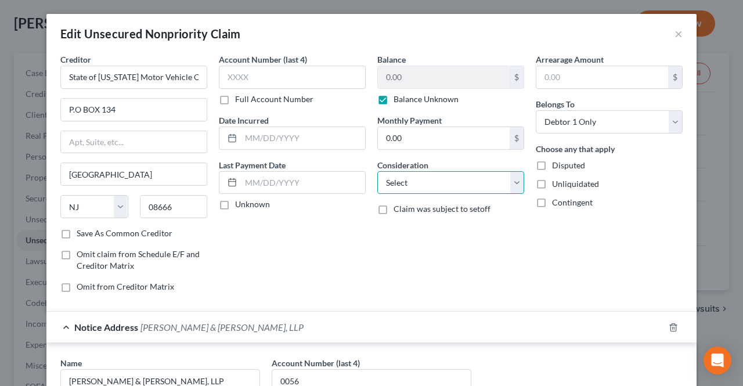
click at [416, 192] on select "Select Cable / Satellite Services Collection Agency Credit Card Debt Debt Couns…" at bounding box center [450, 182] width 147 height 23
select select "14"
click at [377, 171] on select "Select Cable / Satellite Services Collection Agency Credit Card Debt Debt Couns…" at bounding box center [450, 182] width 147 height 23
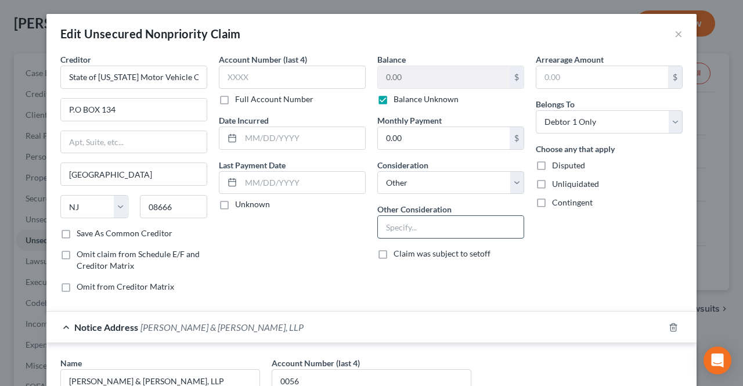
click at [421, 219] on input "text" at bounding box center [451, 227] width 146 height 22
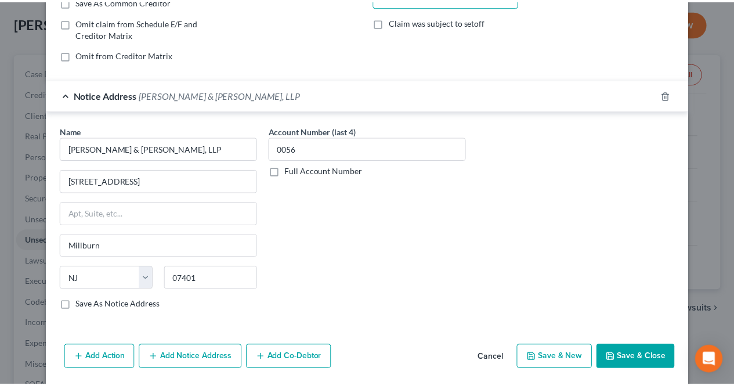
scroll to position [268, 0]
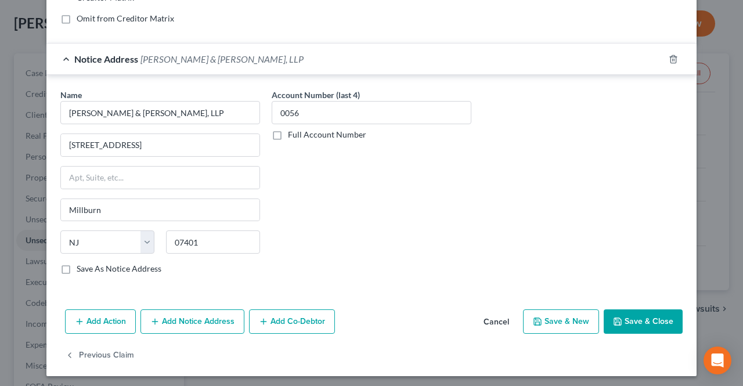
type input "MVA Judgment/ Suspension"
click at [607, 315] on button "Save & Close" at bounding box center [643, 321] width 79 height 24
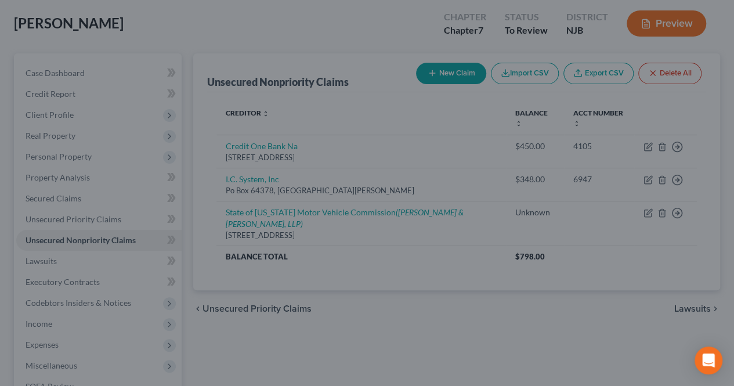
scroll to position [0, 0]
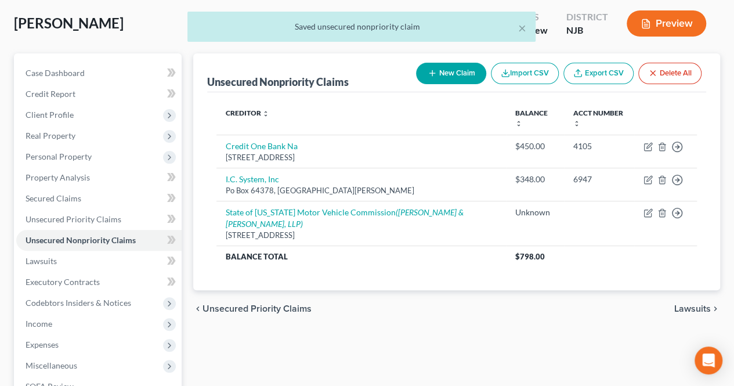
click at [703, 304] on span "Lawsuits" at bounding box center [693, 308] width 37 height 9
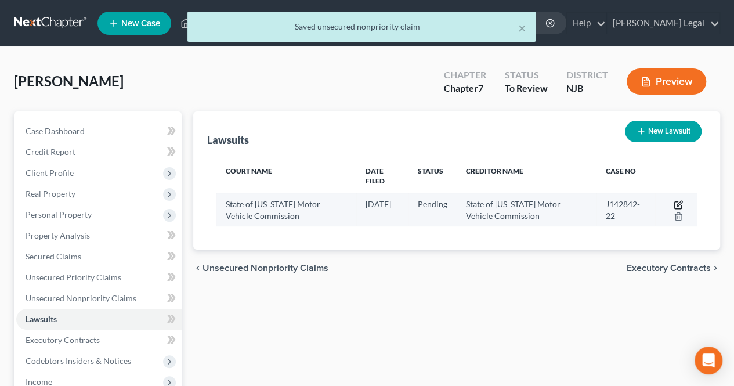
click at [677, 201] on icon "button" at bounding box center [679, 203] width 5 height 5
select select "33"
select select "0"
select select "4"
select select "33"
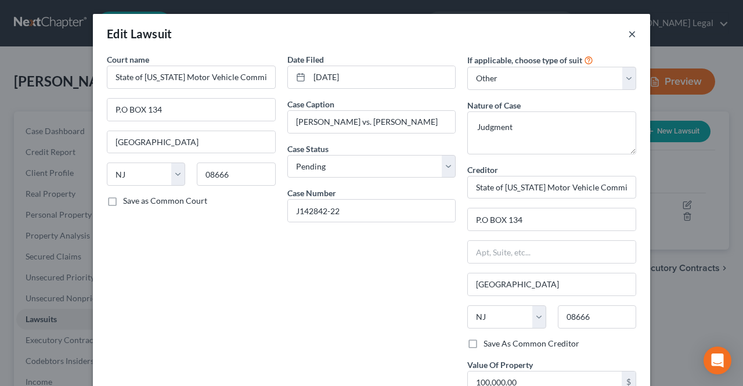
click at [628, 34] on button "×" at bounding box center [632, 34] width 8 height 14
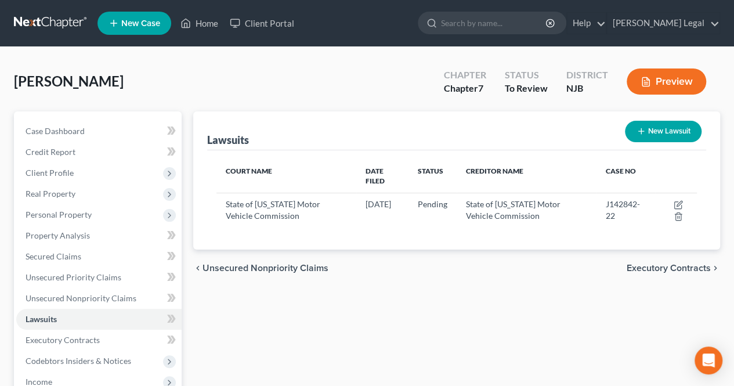
click at [633, 264] on span "Executory Contracts" at bounding box center [669, 268] width 84 height 9
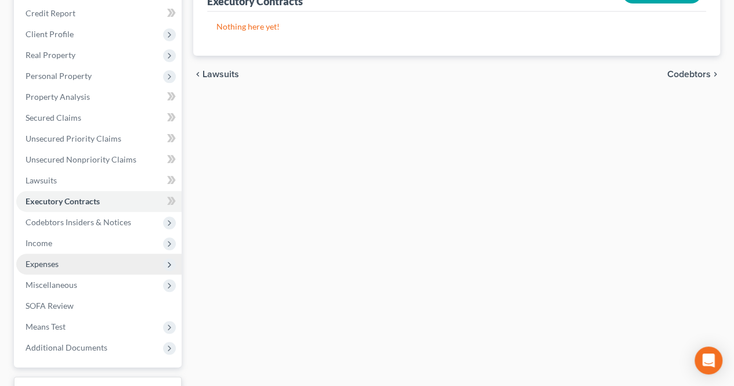
scroll to position [174, 0]
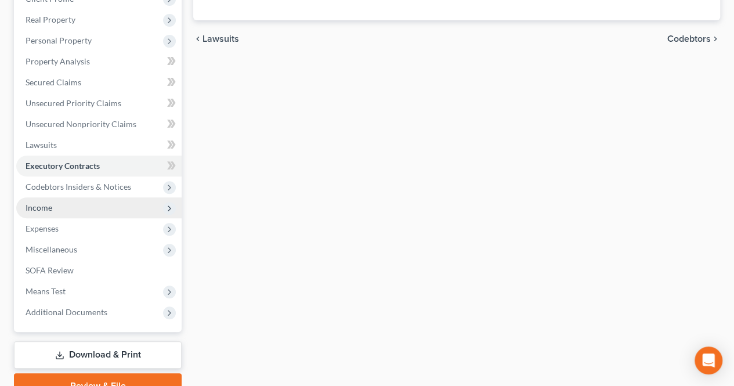
click at [73, 214] on span "Income" at bounding box center [98, 207] width 165 height 21
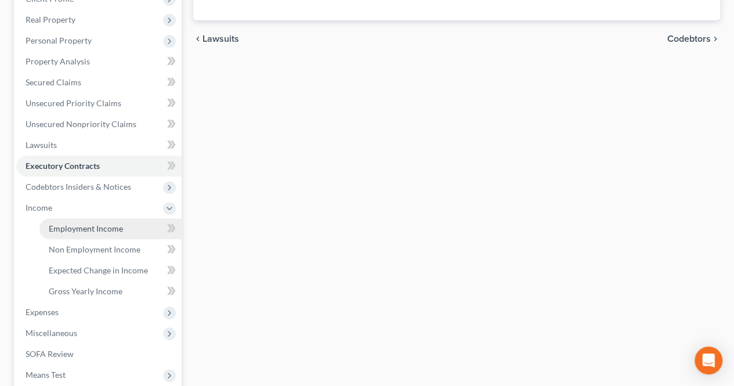
click at [63, 222] on link "Employment Income" at bounding box center [110, 228] width 142 height 21
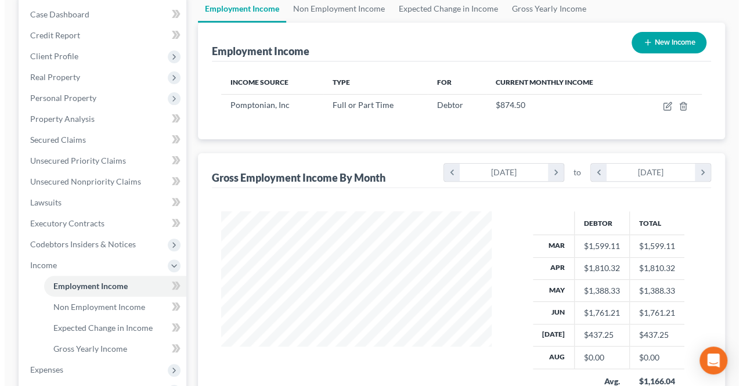
scroll to position [174, 0]
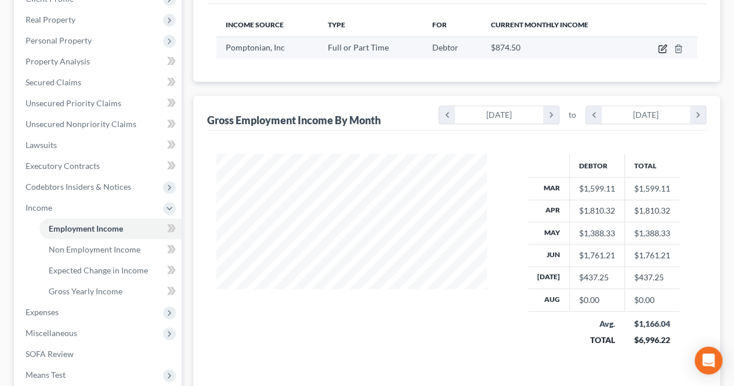
click at [662, 48] on icon "button" at bounding box center [663, 47] width 5 height 5
select select "0"
select select "33"
select select "1"
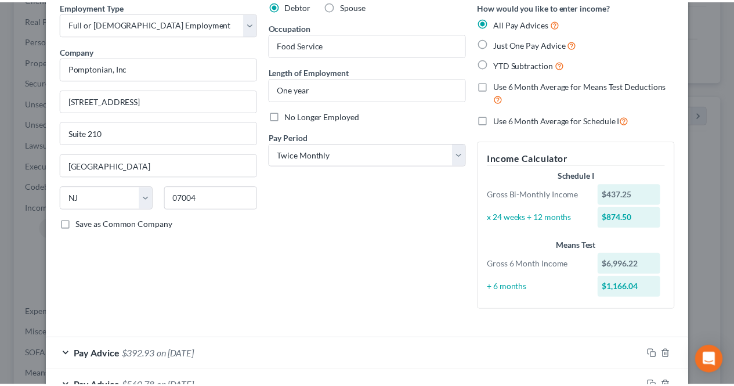
scroll to position [0, 0]
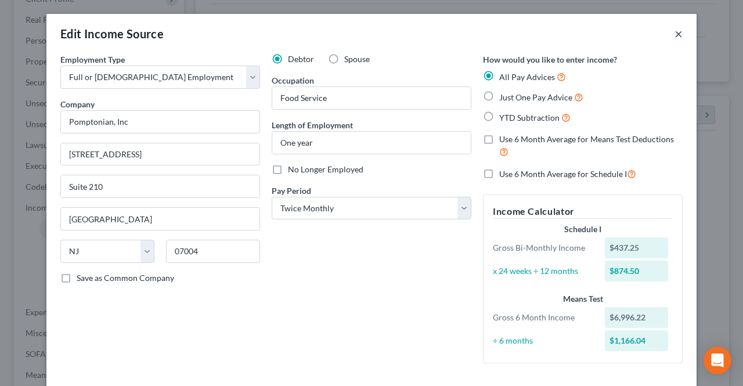
click at [675, 37] on button "×" at bounding box center [679, 34] width 8 height 14
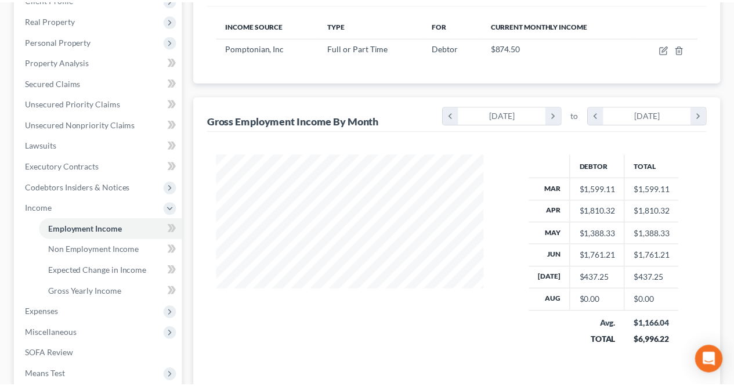
scroll to position [580349, 580262]
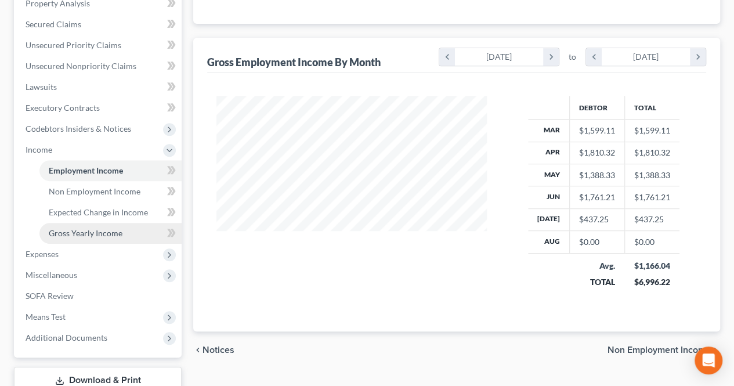
click at [80, 232] on span "Gross Yearly Income" at bounding box center [86, 233] width 74 height 10
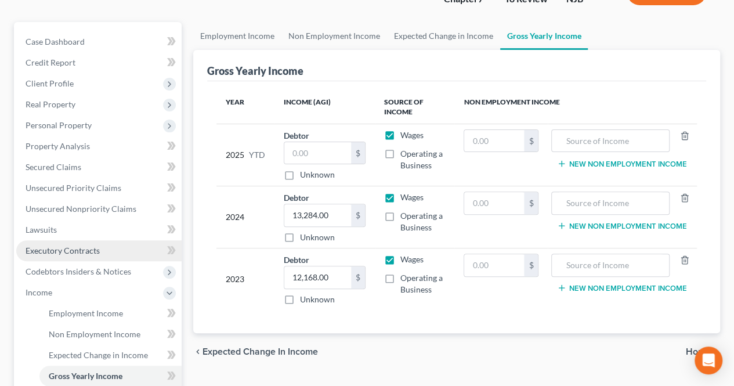
scroll to position [116, 0]
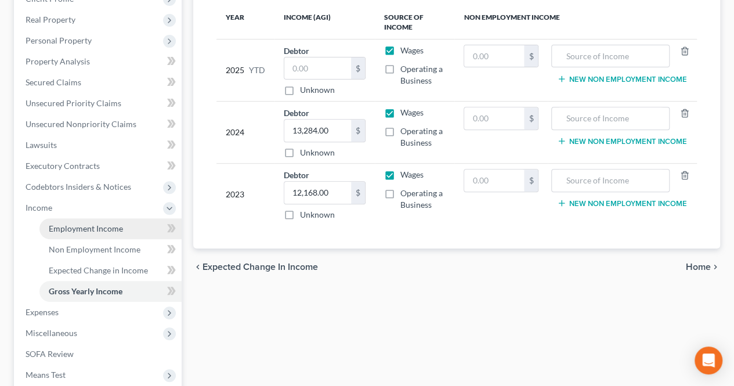
click at [92, 224] on span "Employment Income" at bounding box center [86, 229] width 74 height 10
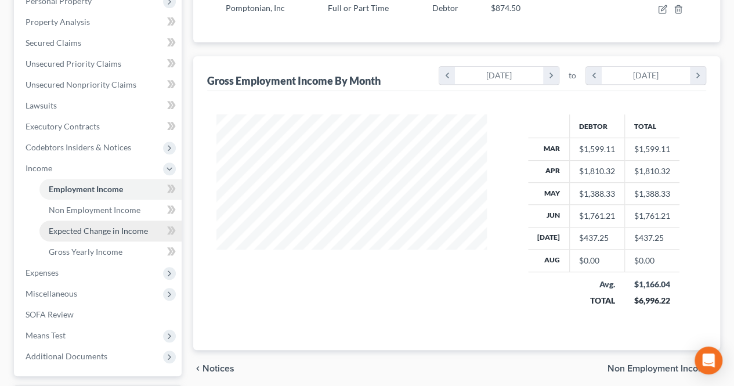
scroll to position [232, 0]
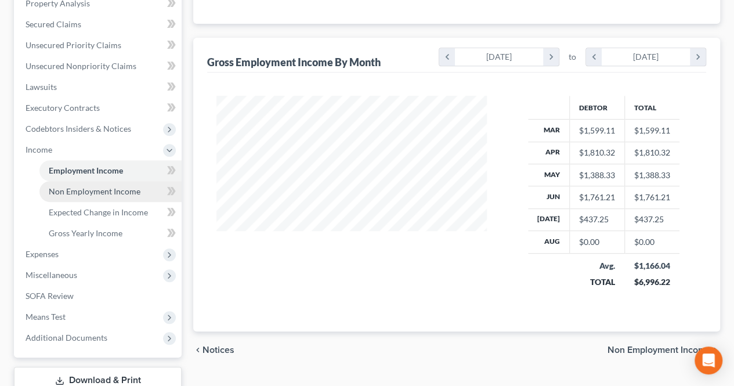
click at [117, 197] on link "Non Employment Income" at bounding box center [110, 191] width 142 height 21
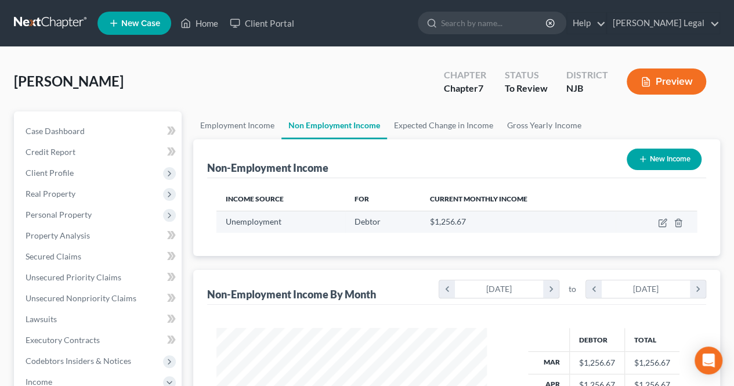
scroll to position [580349, 580262]
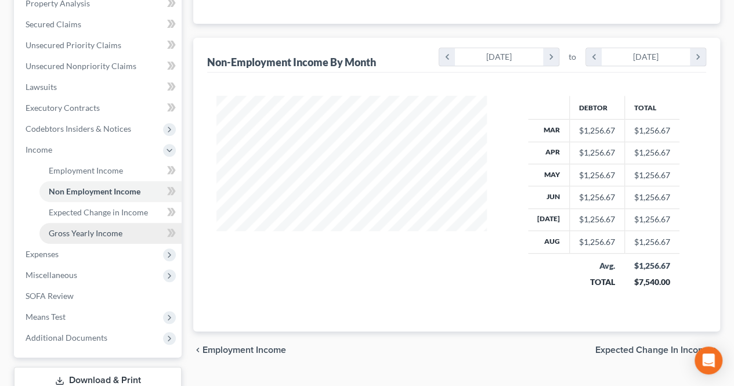
click at [120, 236] on span "Gross Yearly Income" at bounding box center [86, 233] width 74 height 10
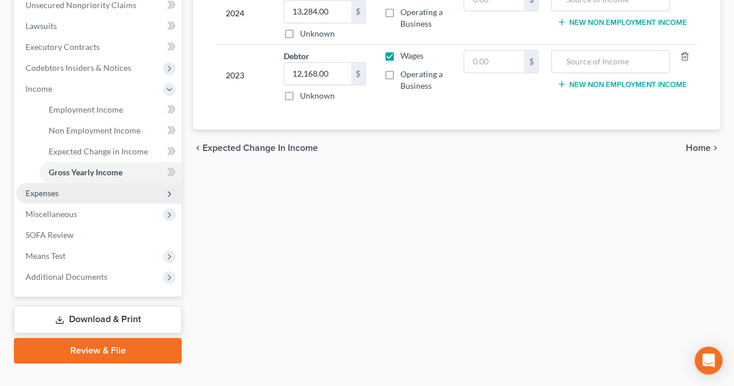
click at [95, 193] on span "Expenses" at bounding box center [98, 193] width 165 height 21
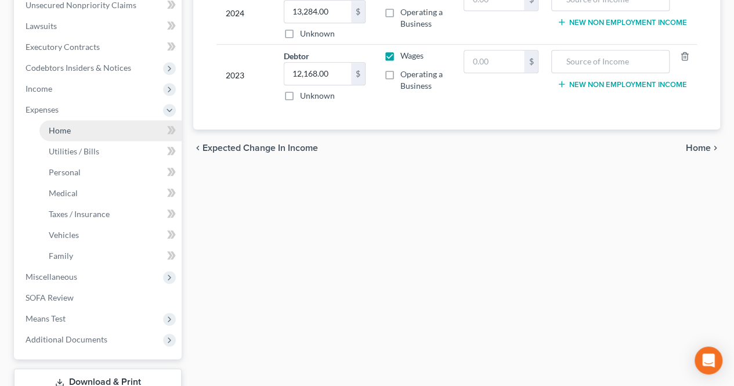
click at [89, 132] on link "Home" at bounding box center [110, 130] width 142 height 21
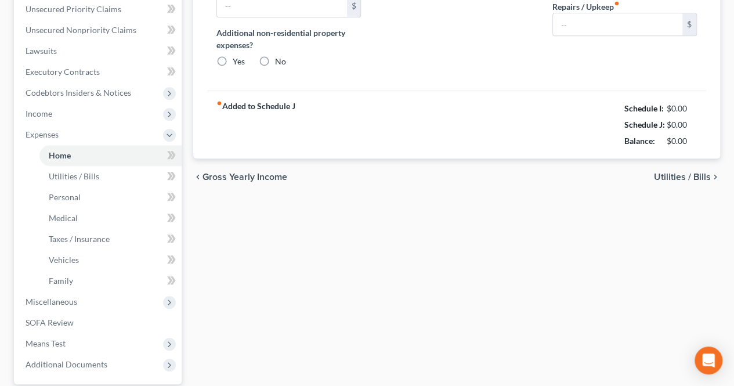
type input "900.00"
type input "0.00"
radio input "true"
type input "0.00"
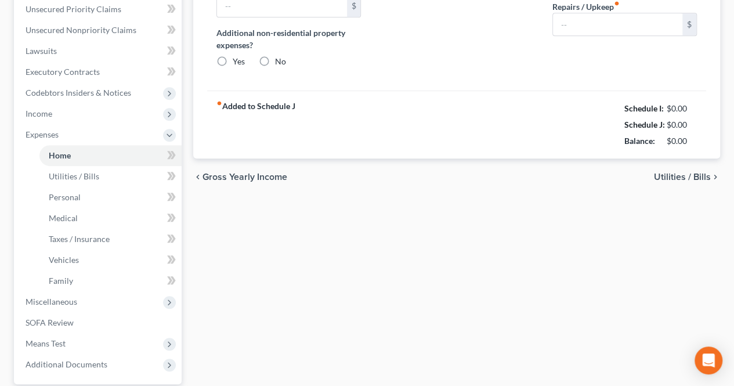
type input "0.00"
